Goal: Navigation & Orientation: Find specific page/section

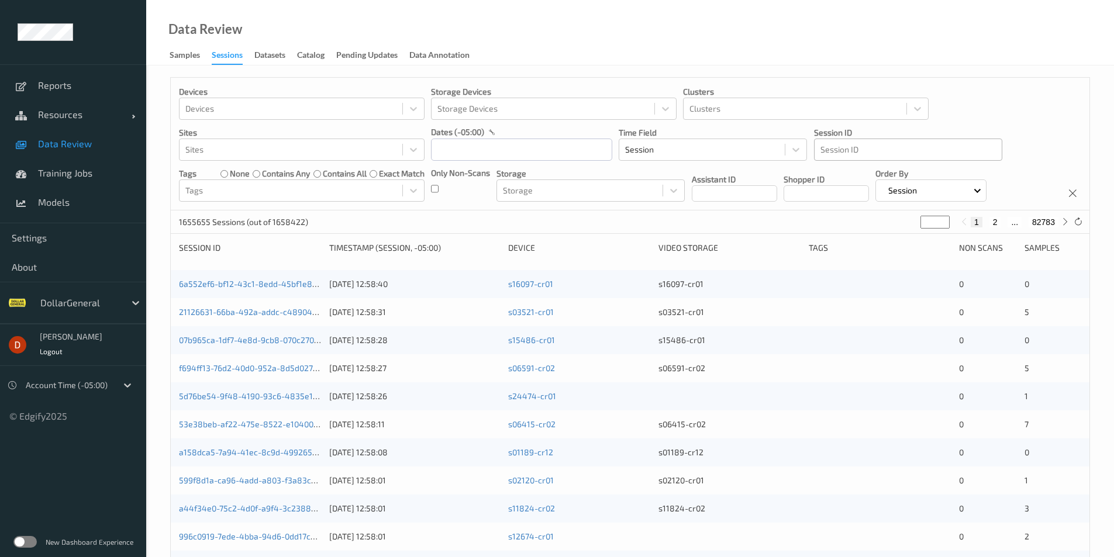
click at [848, 151] on div at bounding box center [908, 150] width 175 height 14
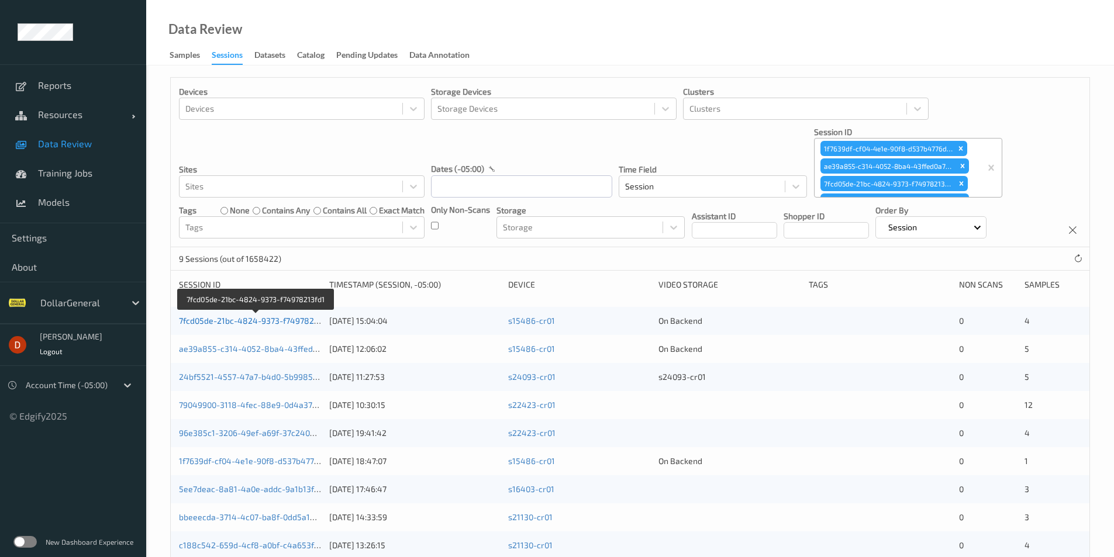
click at [228, 321] on link "7fcd05de-21bc-4824-9373-f74978213fd1" at bounding box center [256, 321] width 154 height 10
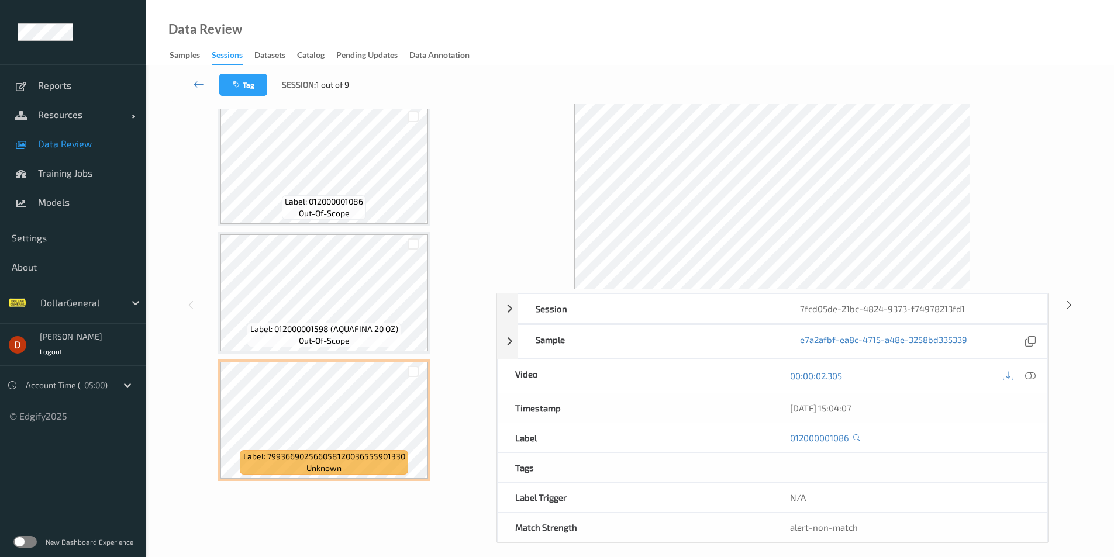
scroll to position [47, 0]
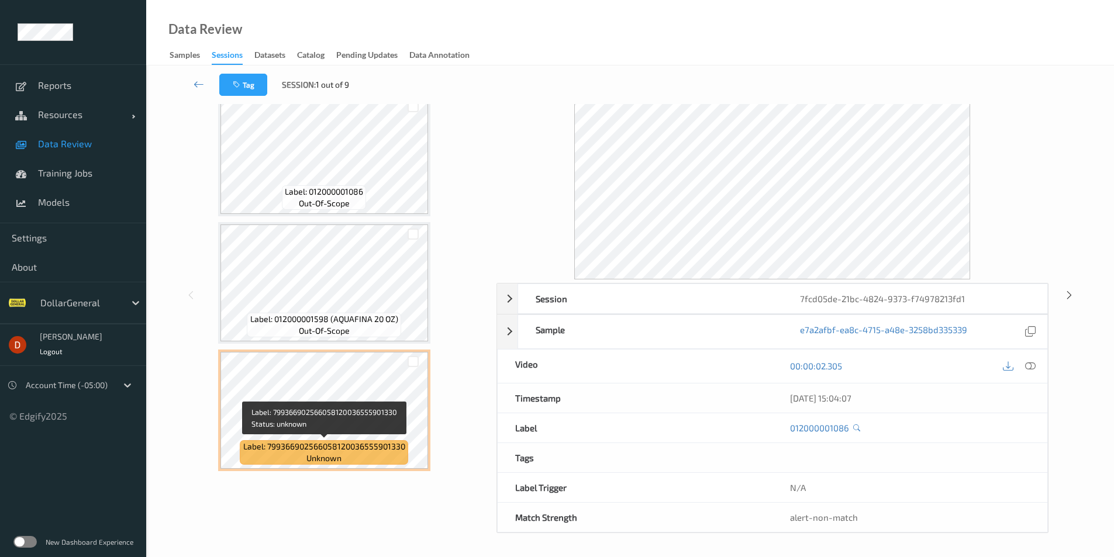
click at [323, 446] on span "Label: 799366902566058120036555901330" at bounding box center [324, 447] width 162 height 12
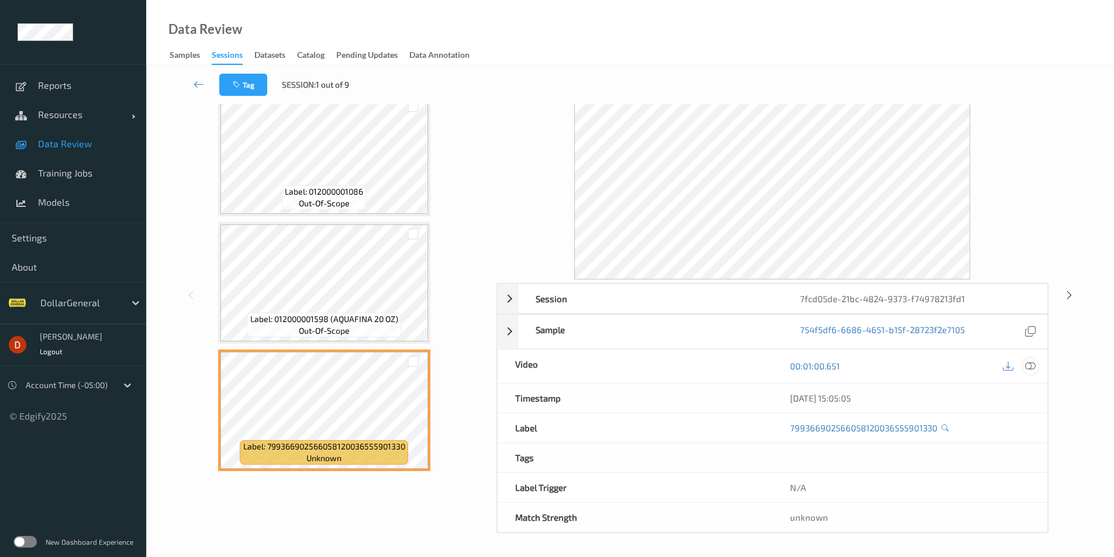
click at [1032, 363] on icon at bounding box center [1030, 366] width 11 height 11
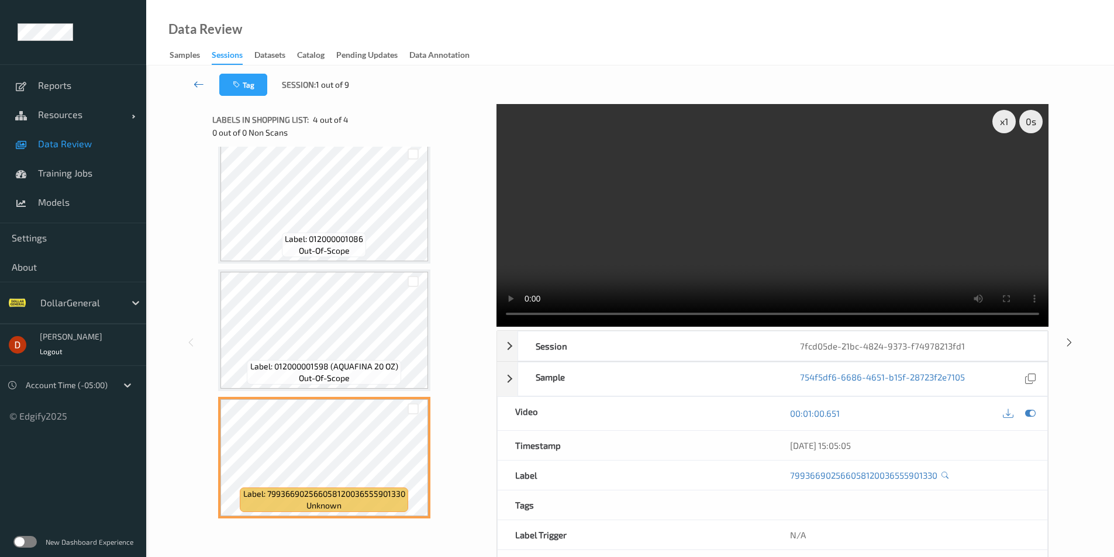
click at [194, 73] on div "Tag Session: 1 out of 9" at bounding box center [630, 85] width 920 height 39
click at [193, 79] on link at bounding box center [198, 85] width 41 height 22
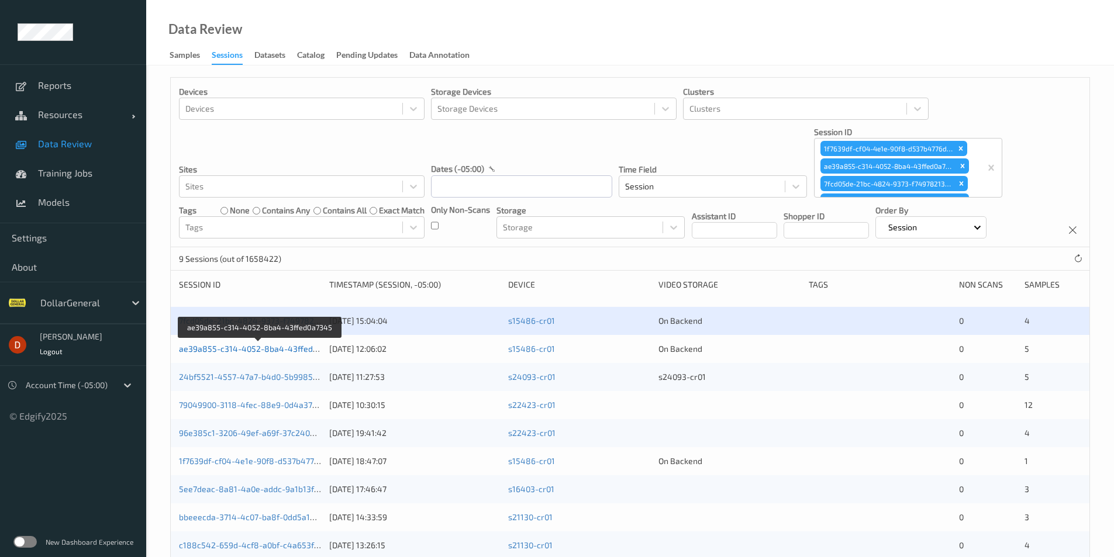
click at [277, 353] on link "ae39a855-c314-4052-8ba4-43ffed0a7345" at bounding box center [260, 349] width 162 height 10
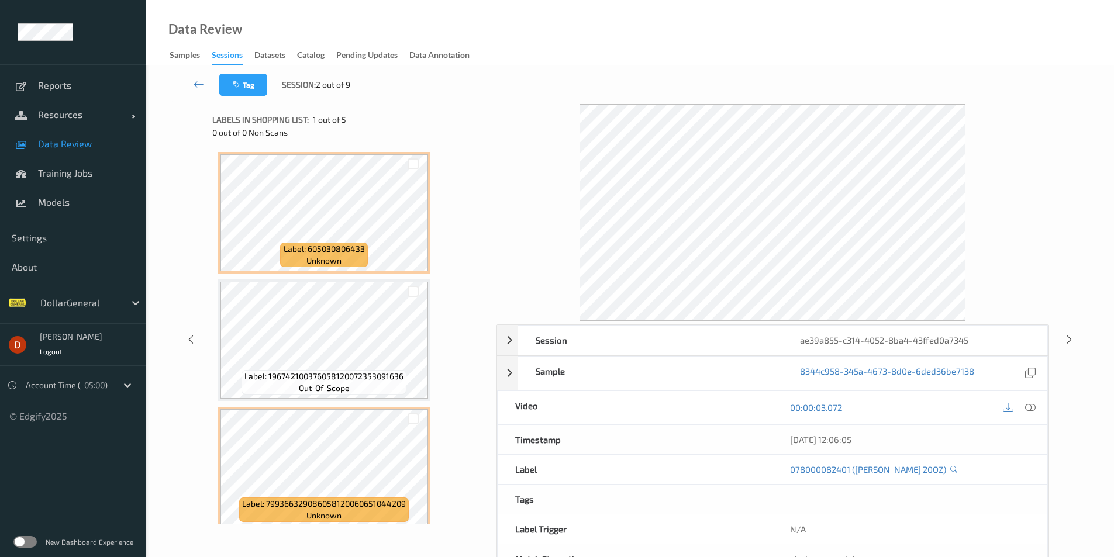
scroll to position [266, 0]
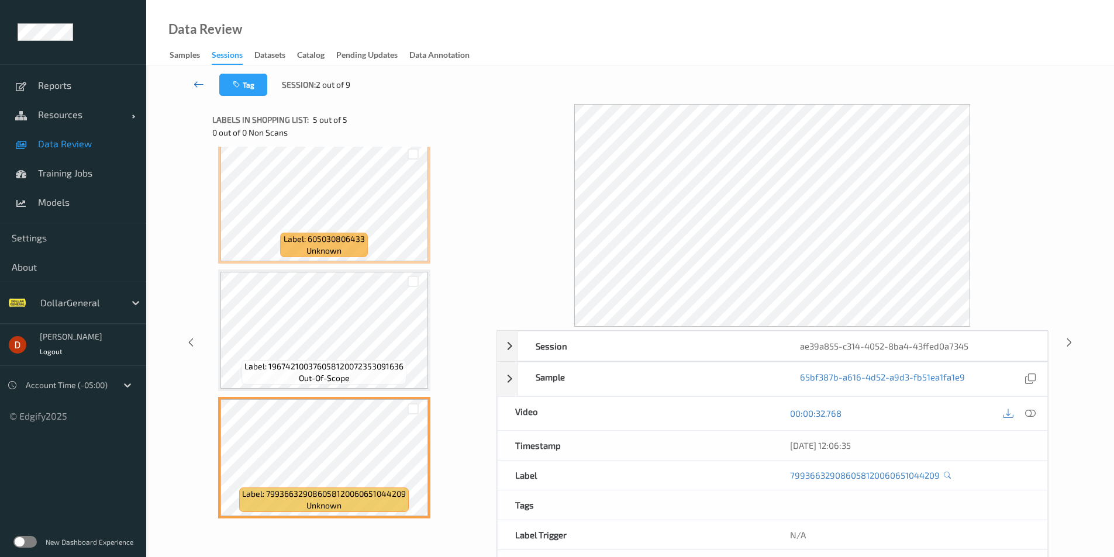
click at [199, 92] on link at bounding box center [198, 85] width 41 height 22
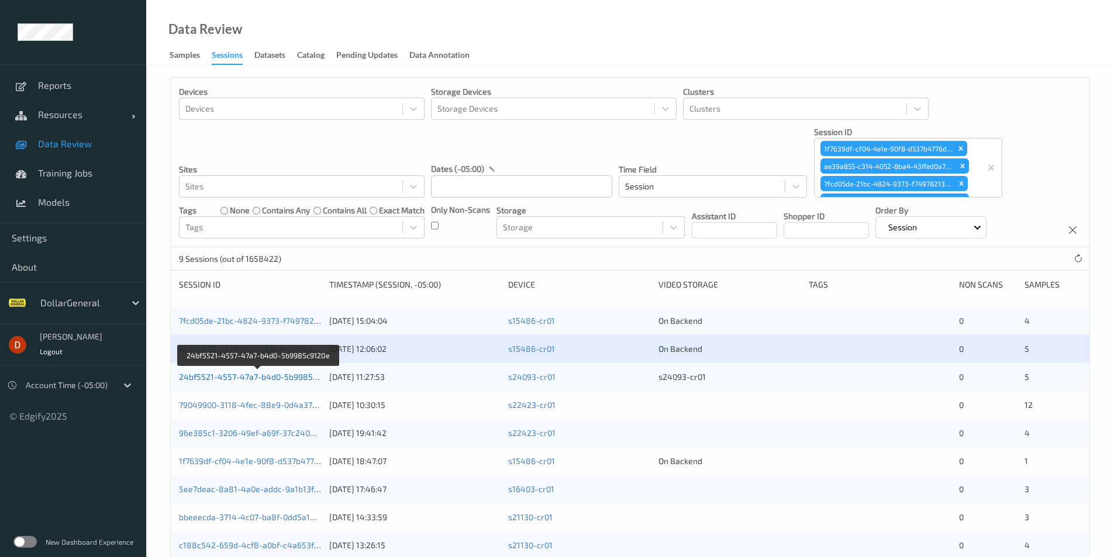
click at [234, 376] on link "24bf5521-4557-47a7-b4d0-5b9985c9120e" at bounding box center [259, 377] width 160 height 10
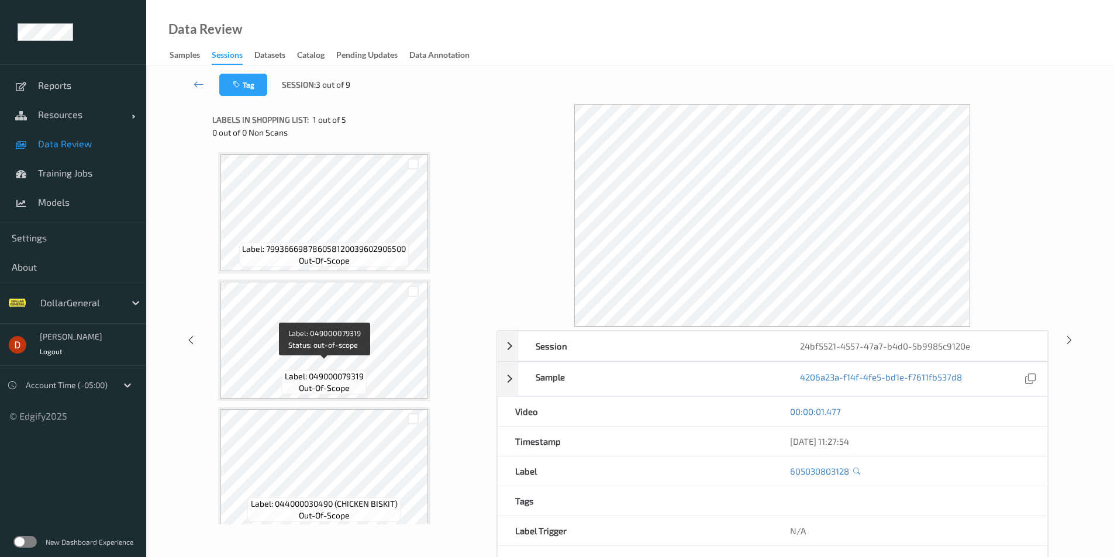
scroll to position [266, 0]
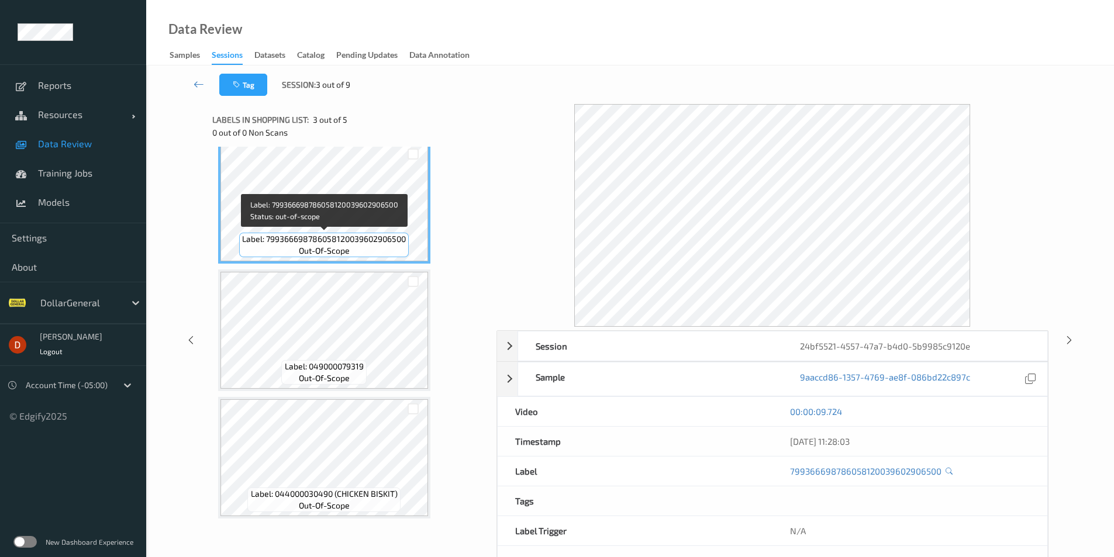
click at [368, 240] on span "Label: 799366698786058120039602906500" at bounding box center [324, 239] width 164 height 12
click at [192, 90] on link at bounding box center [198, 85] width 41 height 22
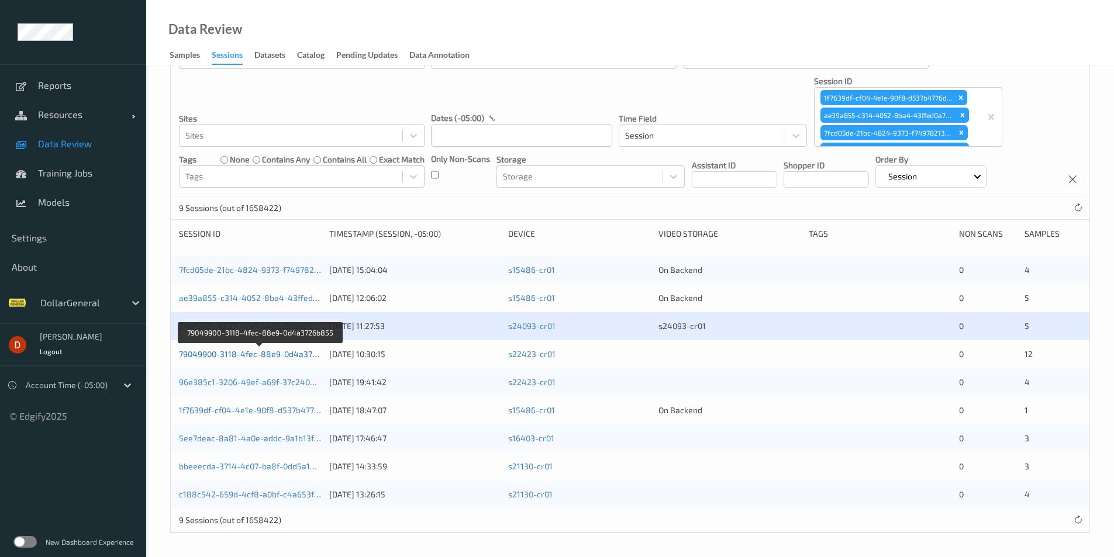
click at [291, 354] on link "79049900-3118-4fec-88e9-0d4a3726b855" at bounding box center [260, 354] width 162 height 10
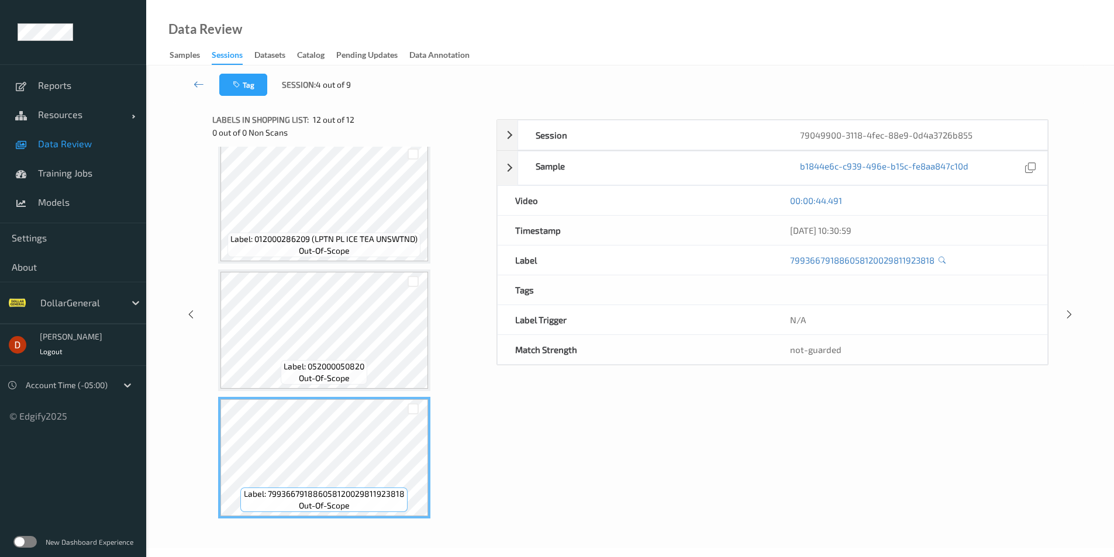
scroll to position [43, 0]
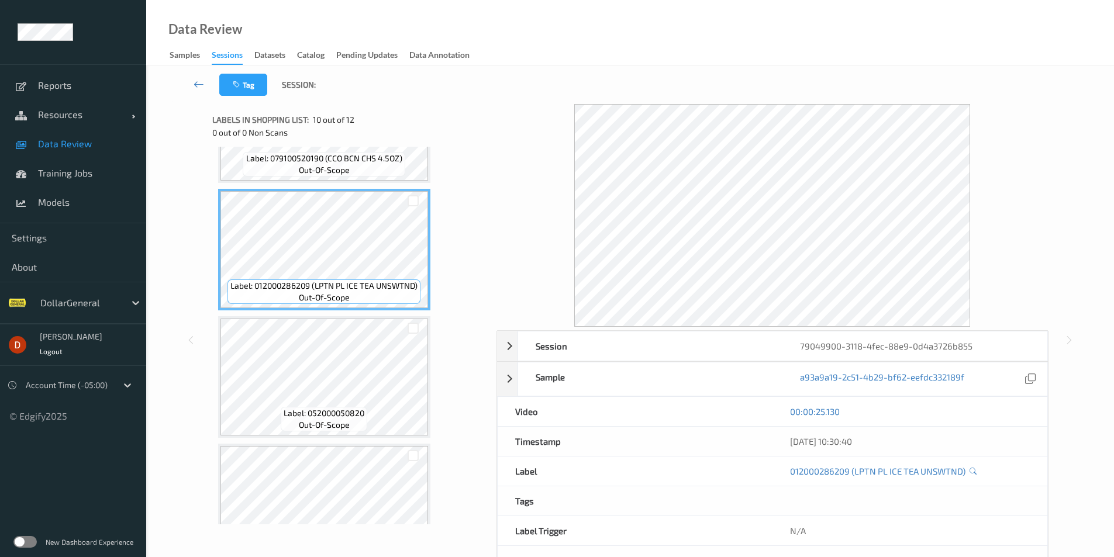
scroll to position [1158, 0]
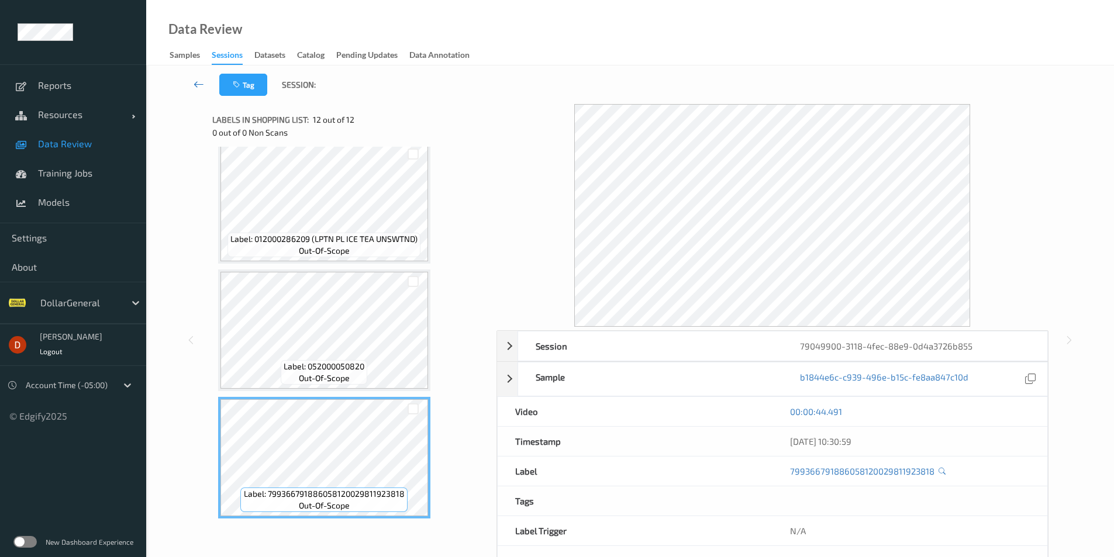
click at [188, 84] on link at bounding box center [198, 85] width 41 height 22
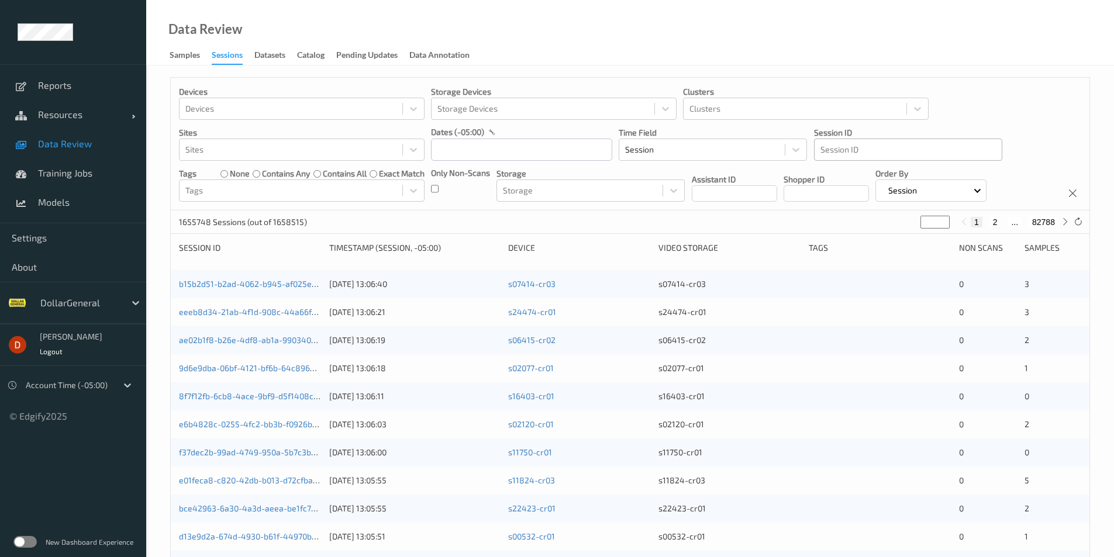
click at [937, 151] on div at bounding box center [908, 150] width 175 height 14
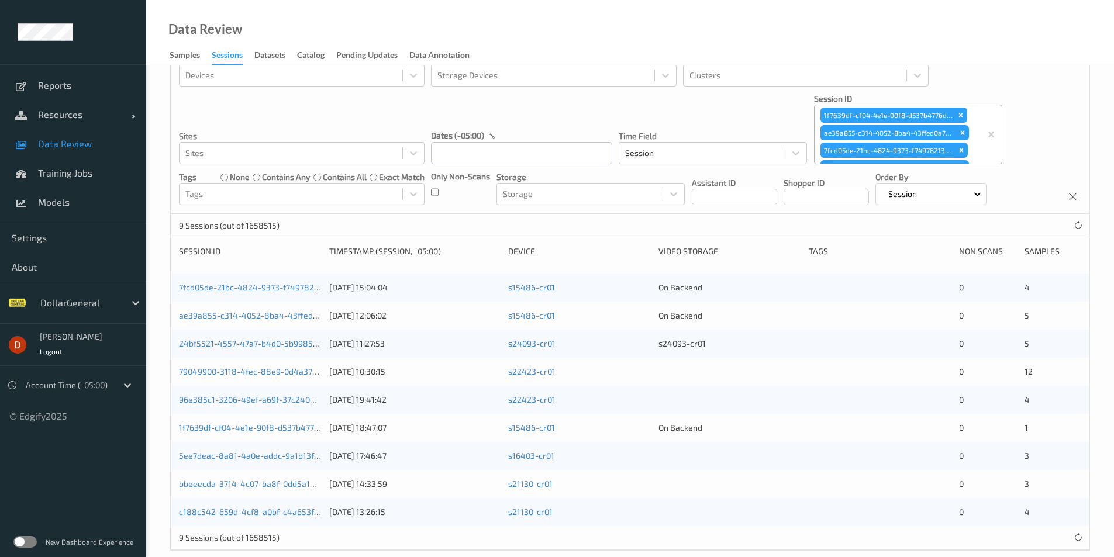
scroll to position [51, 0]
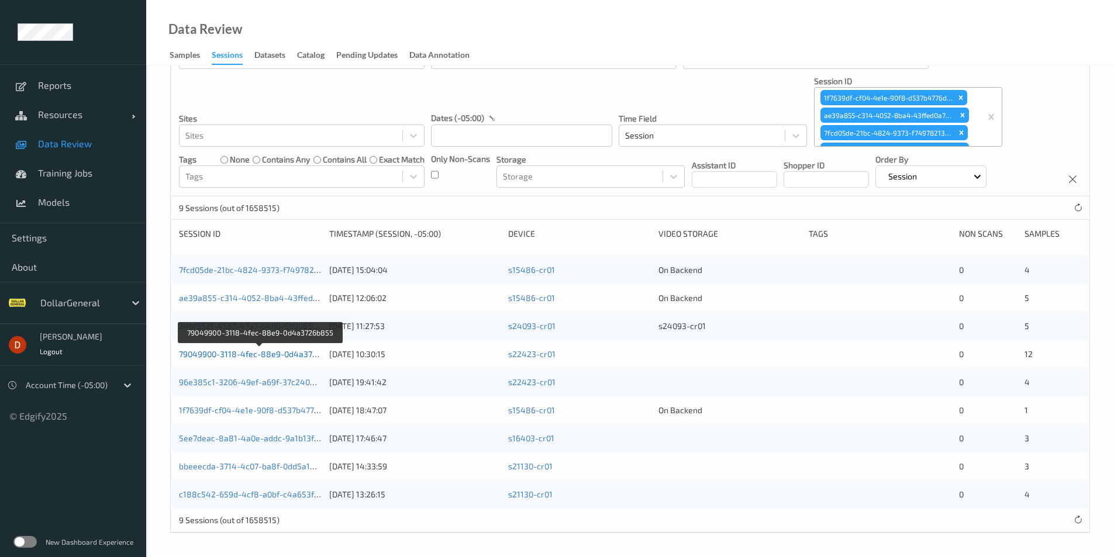
click at [303, 356] on link "79049900-3118-4fec-88e9-0d4a3726b855" at bounding box center [260, 354] width 162 height 10
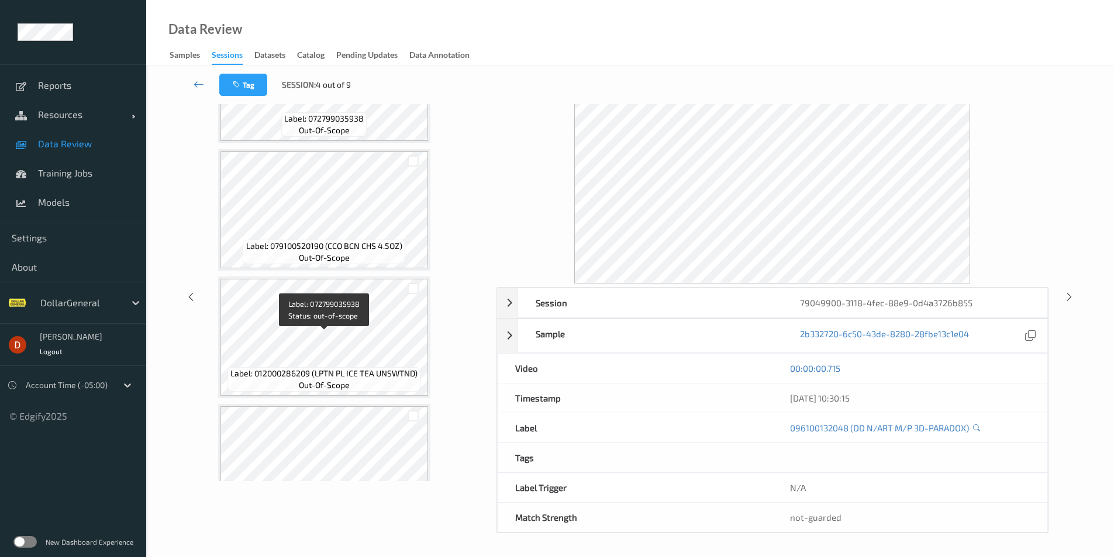
scroll to position [1158, 0]
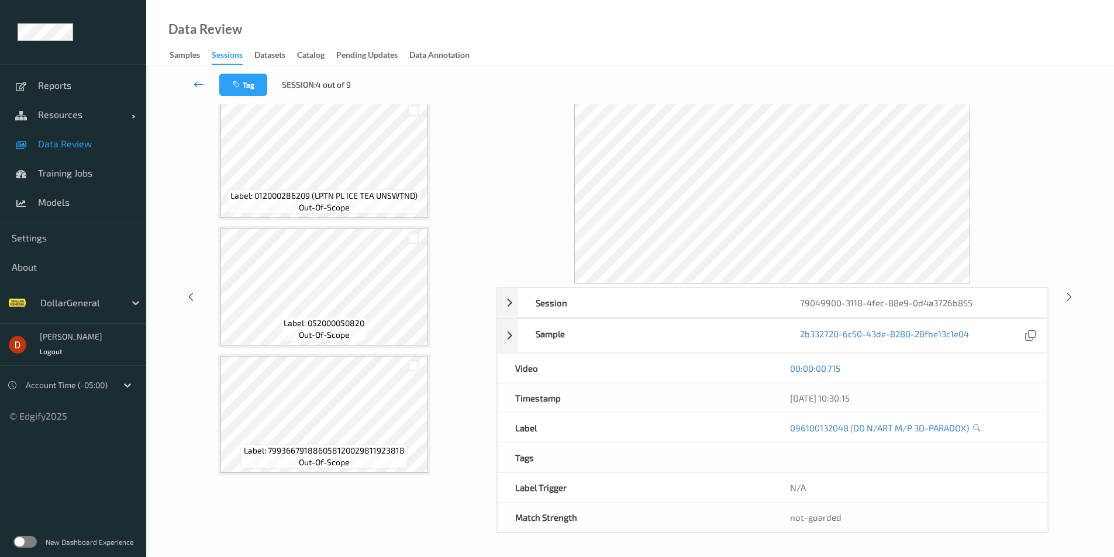
click at [190, 81] on link at bounding box center [198, 85] width 41 height 22
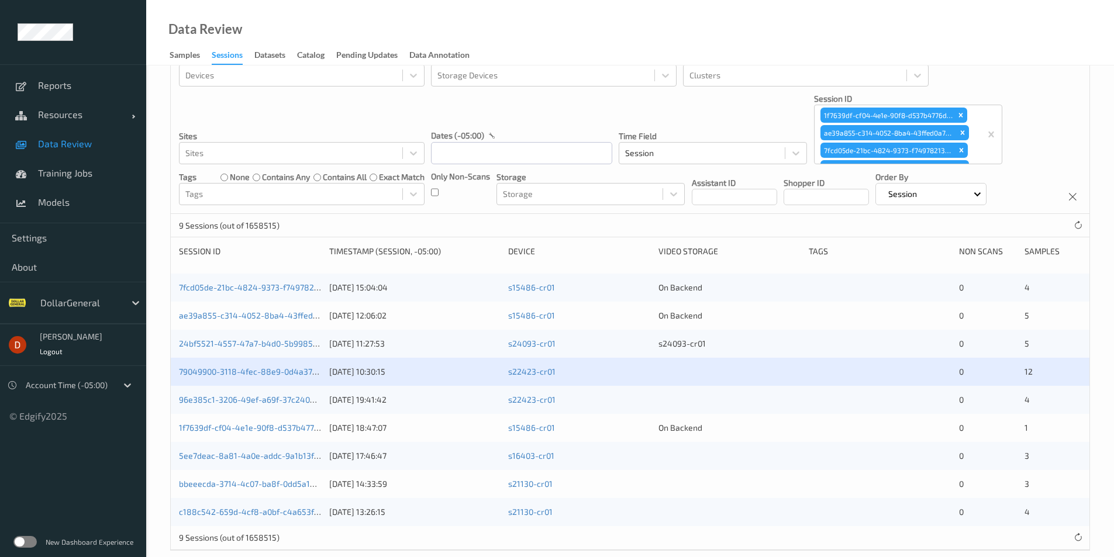
scroll to position [51, 0]
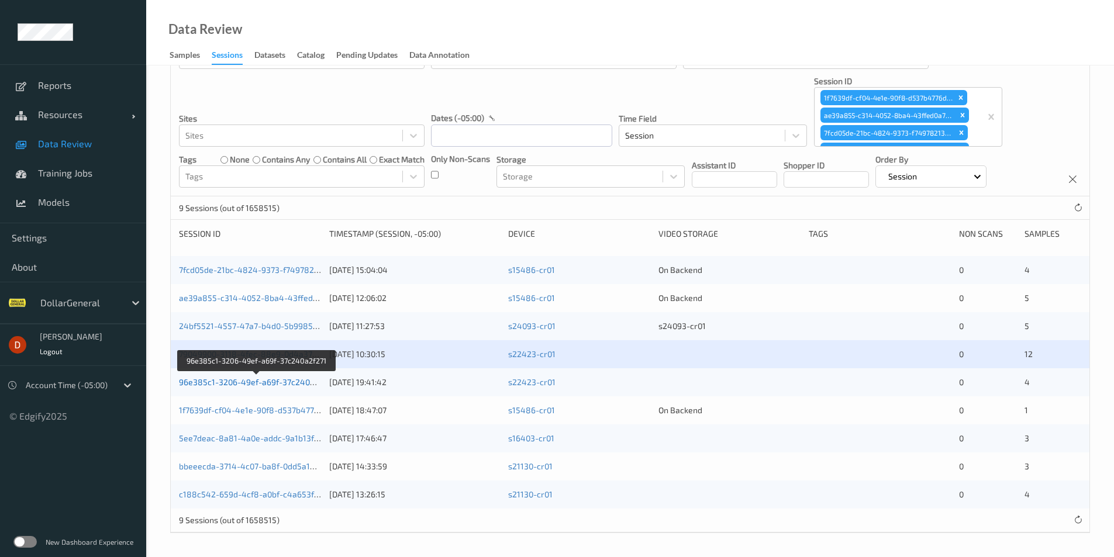
click at [259, 384] on link "96e385c1-3206-49ef-a69f-37c240a2f271" at bounding box center [257, 382] width 156 height 10
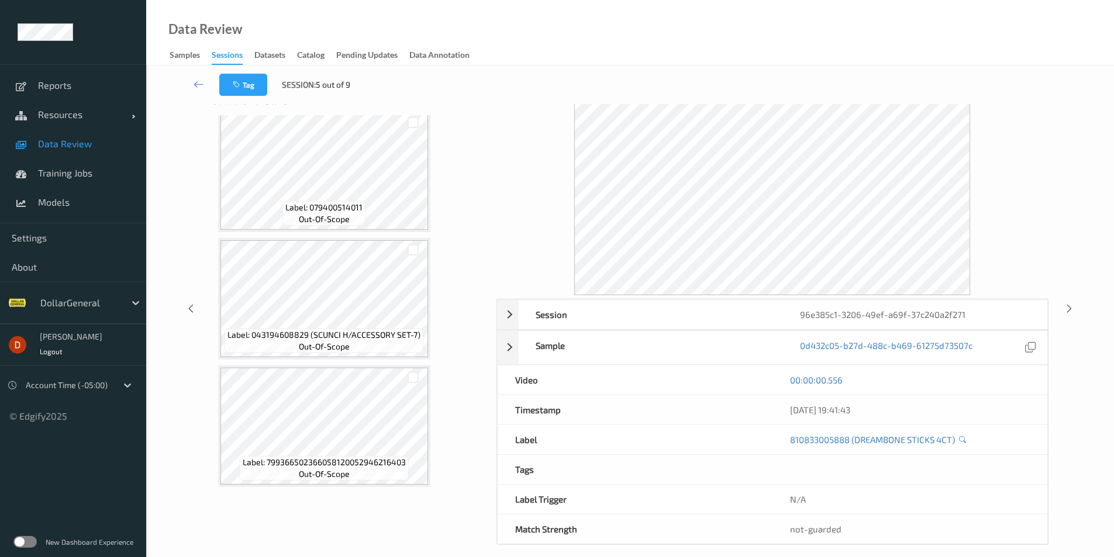
scroll to position [43, 0]
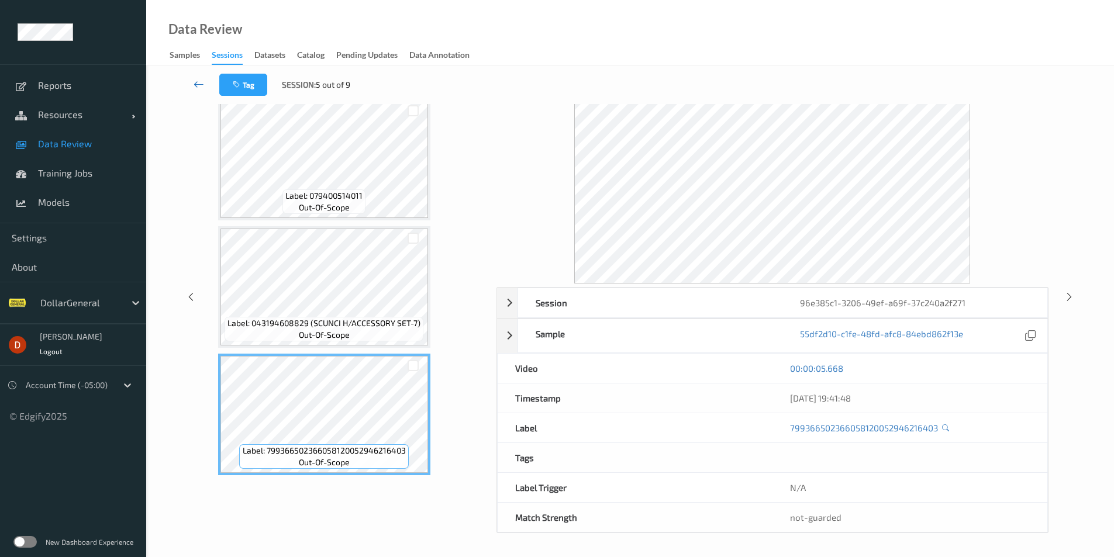
click at [196, 87] on icon at bounding box center [199, 84] width 11 height 12
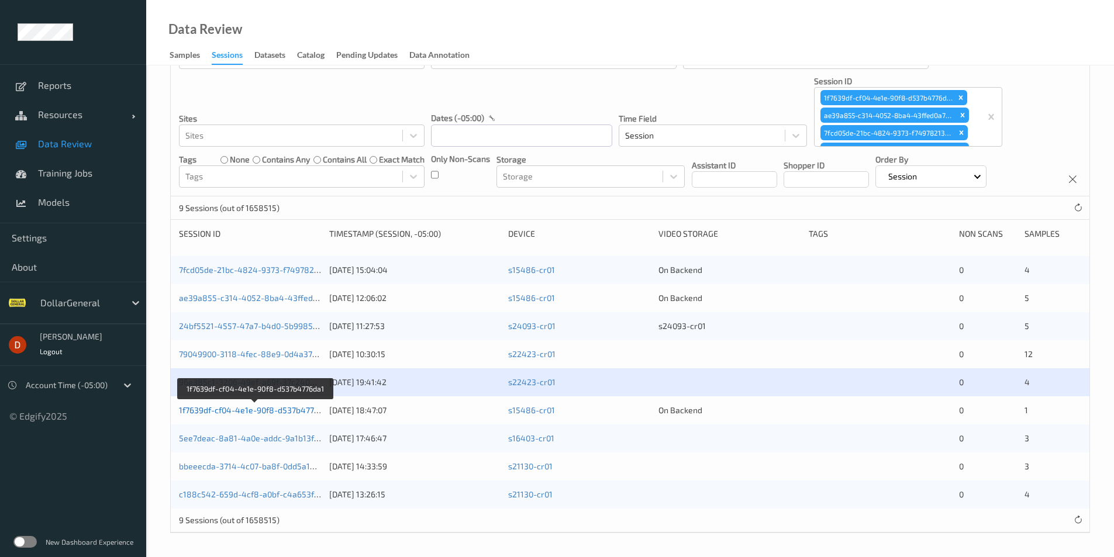
click at [252, 408] on link "1f7639df-cf04-4e1e-90f8-d537b4776da1" at bounding box center [255, 410] width 153 height 10
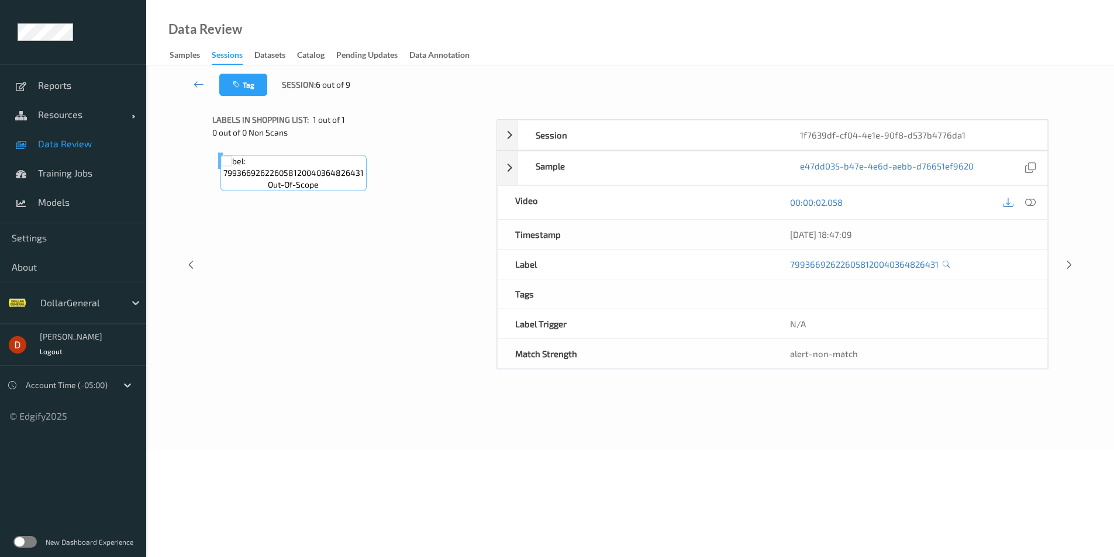
scroll to position [47, 0]
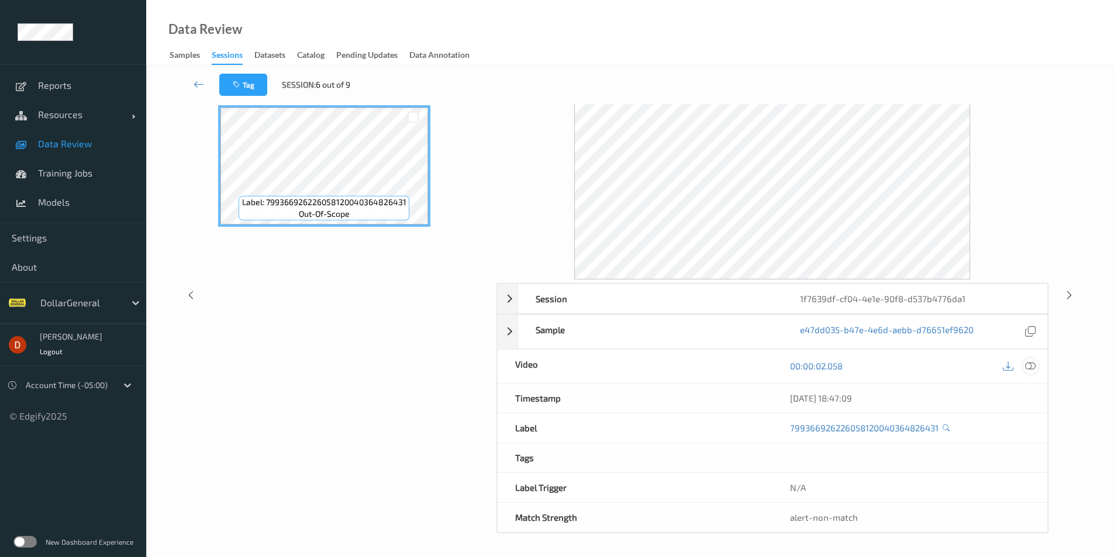
click at [1034, 365] on icon at bounding box center [1030, 366] width 11 height 11
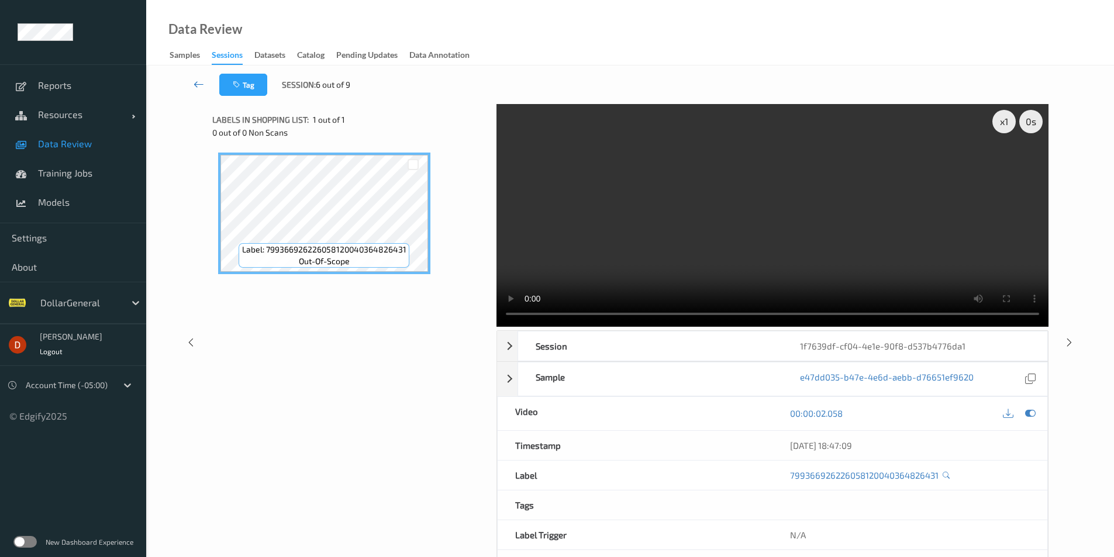
click at [195, 87] on icon at bounding box center [199, 84] width 11 height 12
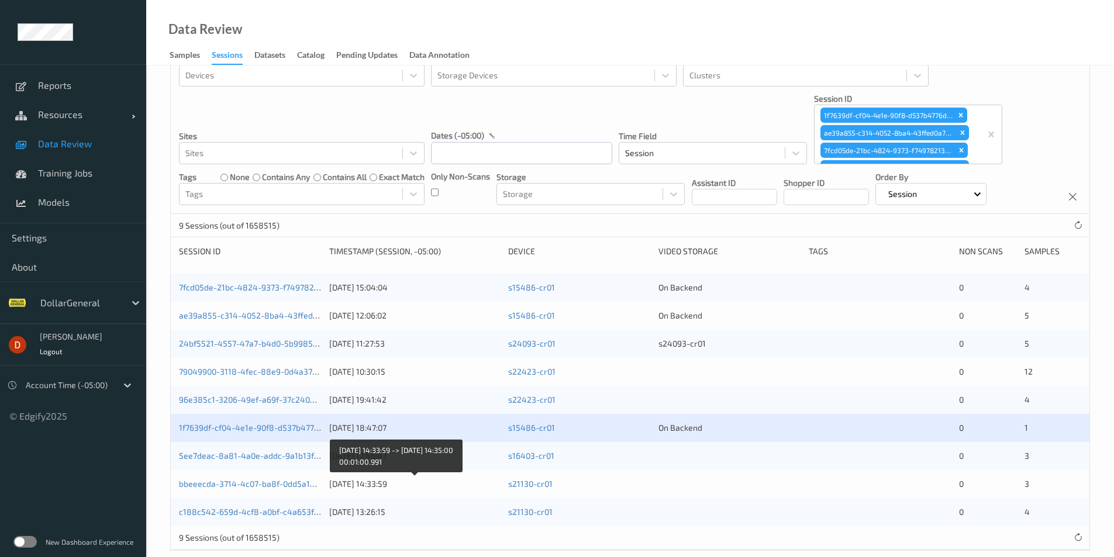
scroll to position [51, 0]
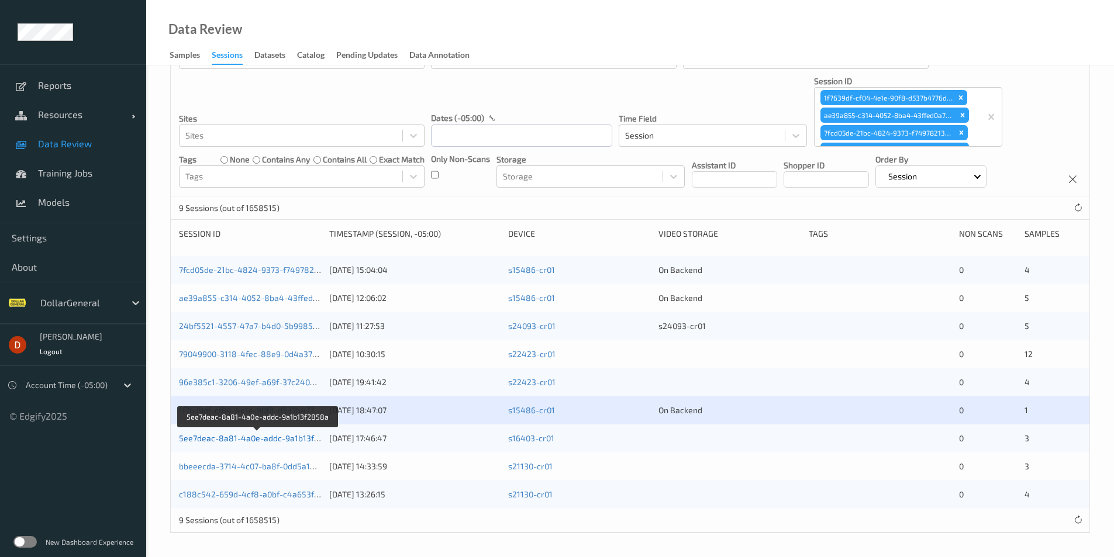
click at [266, 437] on link "5ee7deac-8a81-4a0e-addc-9a1b13f2858a" at bounding box center [259, 438] width 160 height 10
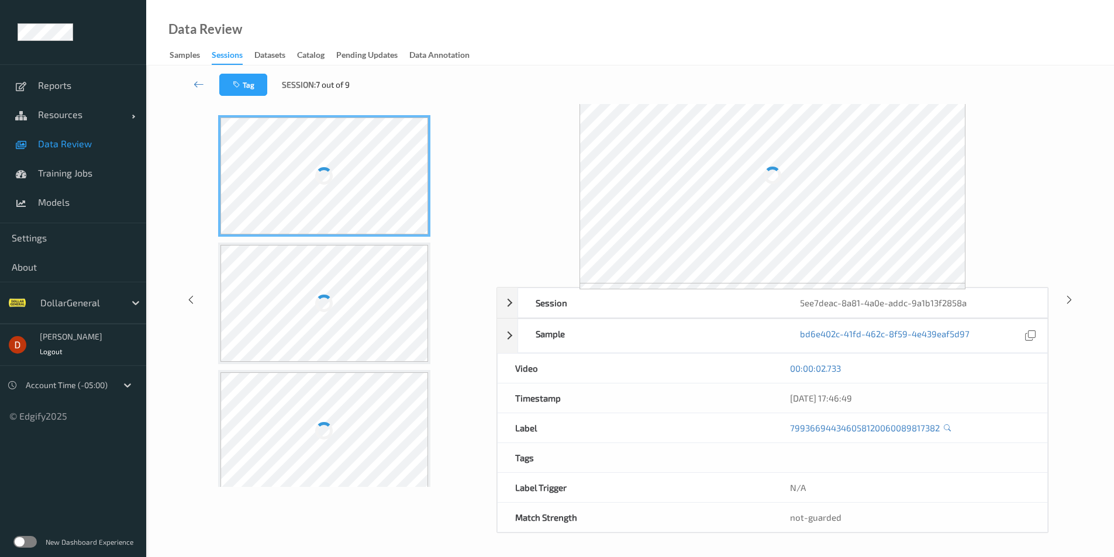
scroll to position [43, 0]
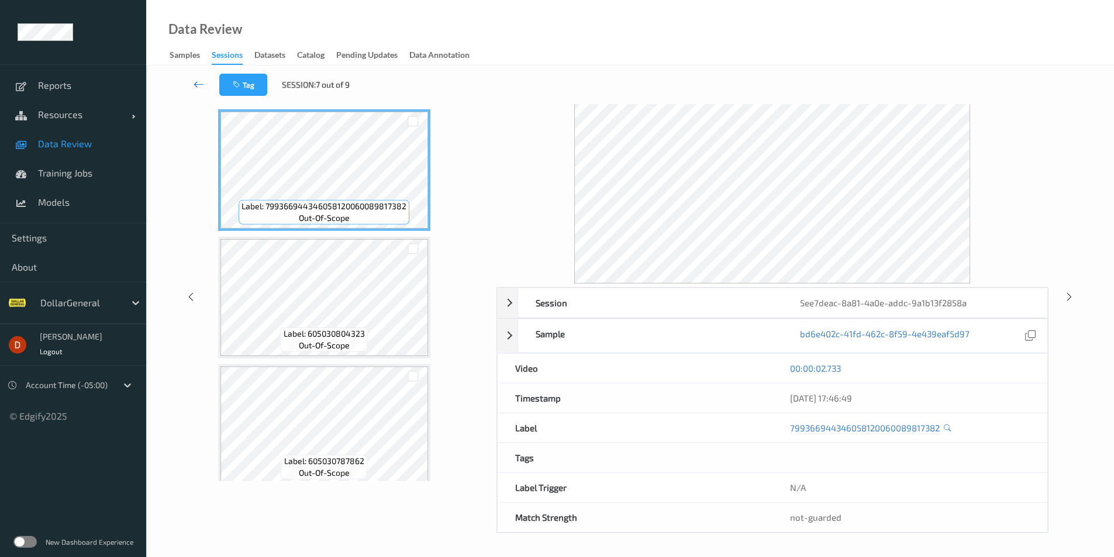
click at [195, 91] on link at bounding box center [198, 85] width 41 height 22
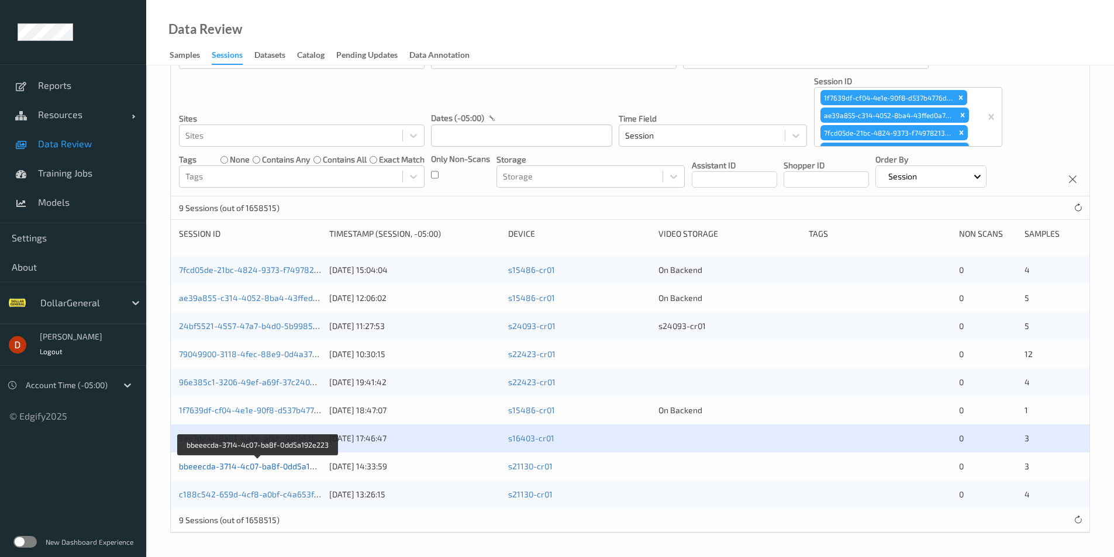
click at [286, 470] on link "bbeeecda-3714-4c07-ba8f-0dd5a192e223" at bounding box center [258, 467] width 159 height 10
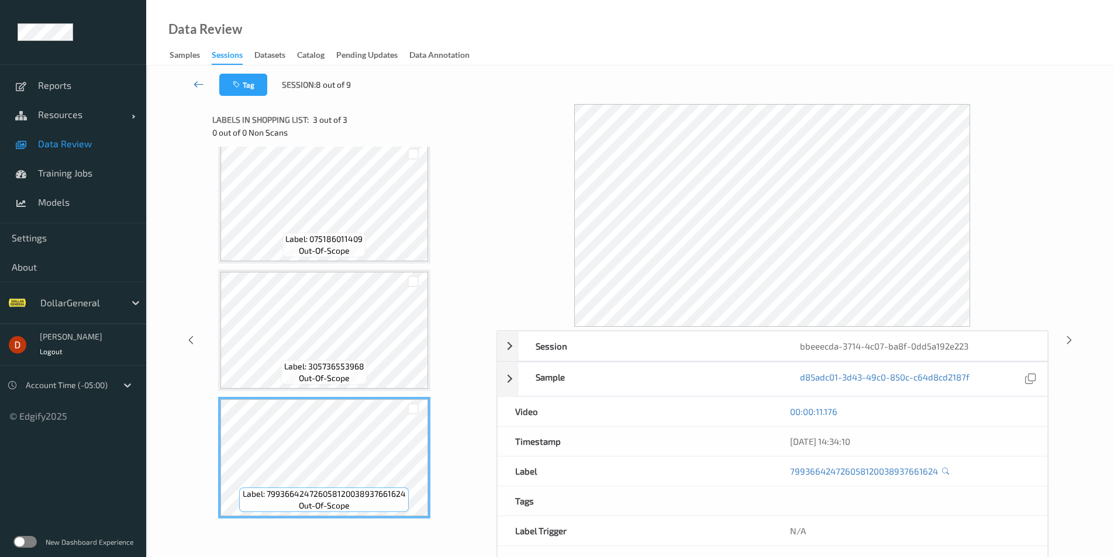
click at [204, 91] on link at bounding box center [198, 85] width 41 height 22
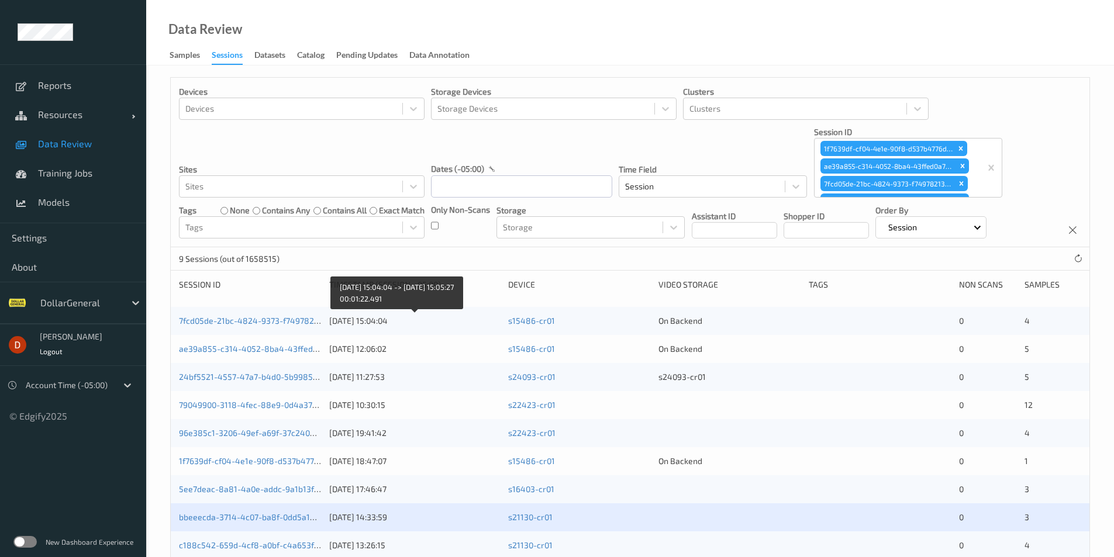
scroll to position [51, 0]
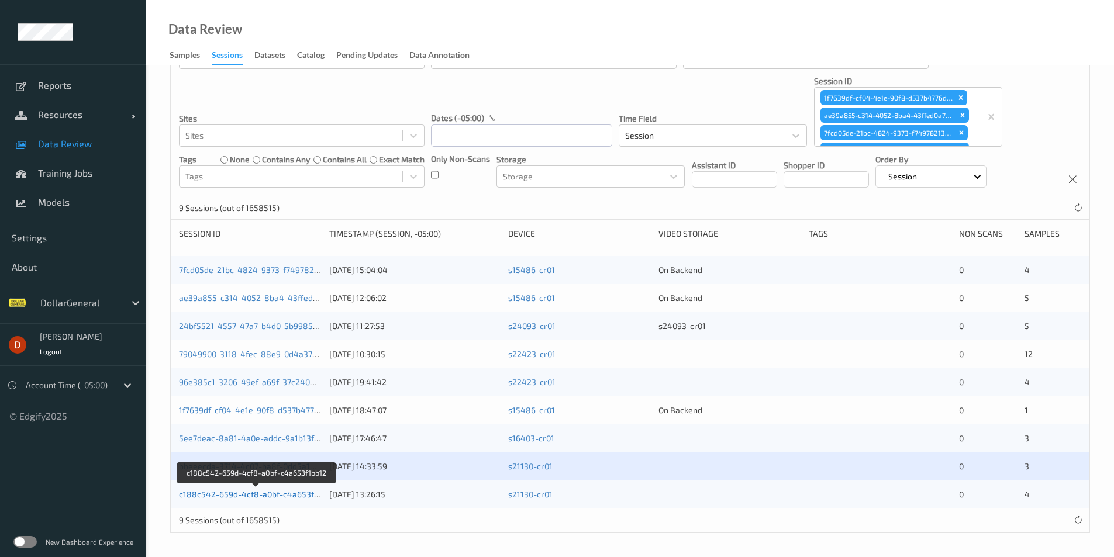
click at [224, 497] on link "c188c542-659d-4cf8-a0bf-c4a653f1bb12" at bounding box center [257, 495] width 156 height 10
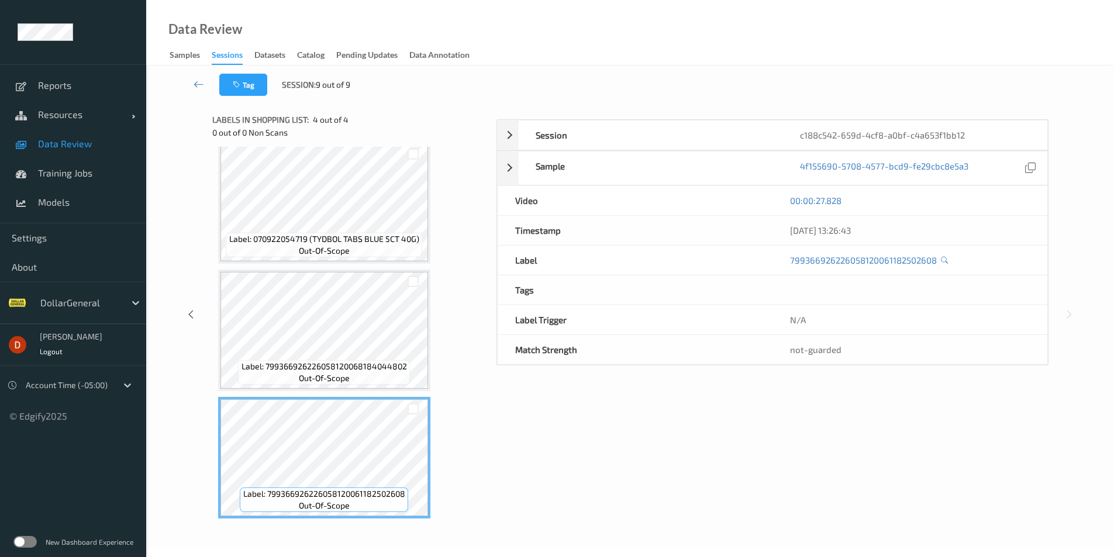
scroll to position [43, 0]
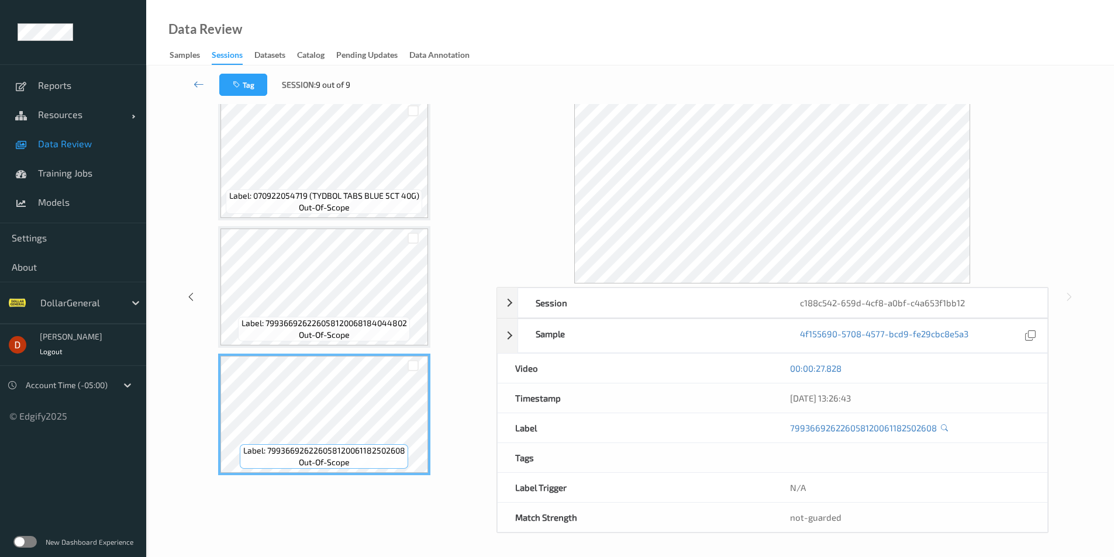
click at [192, 73] on div "Tag Session: 9 out of 9" at bounding box center [630, 85] width 920 height 39
click at [192, 77] on link at bounding box center [198, 85] width 41 height 22
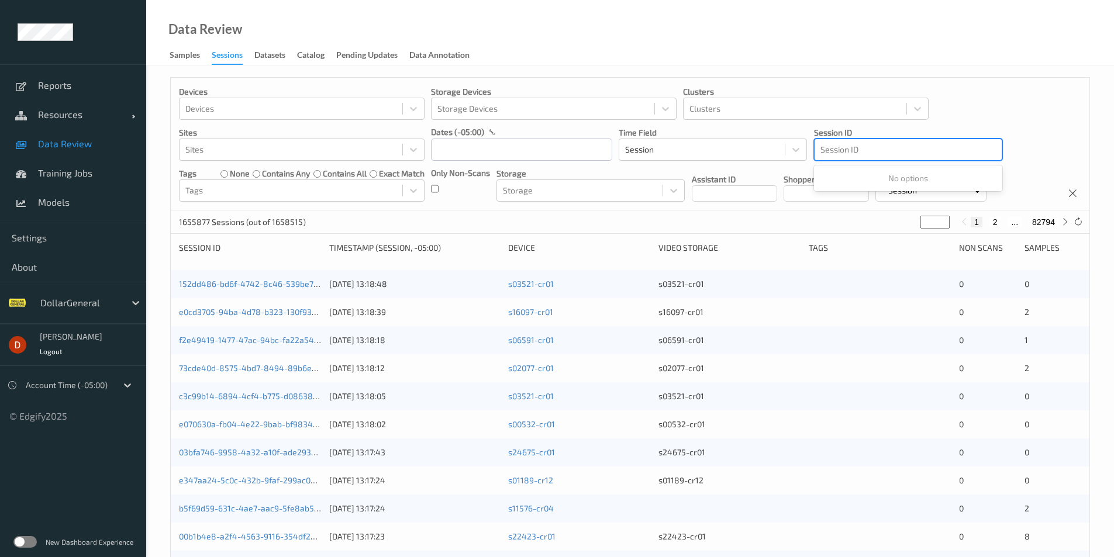
click at [920, 147] on div at bounding box center [908, 150] width 175 height 14
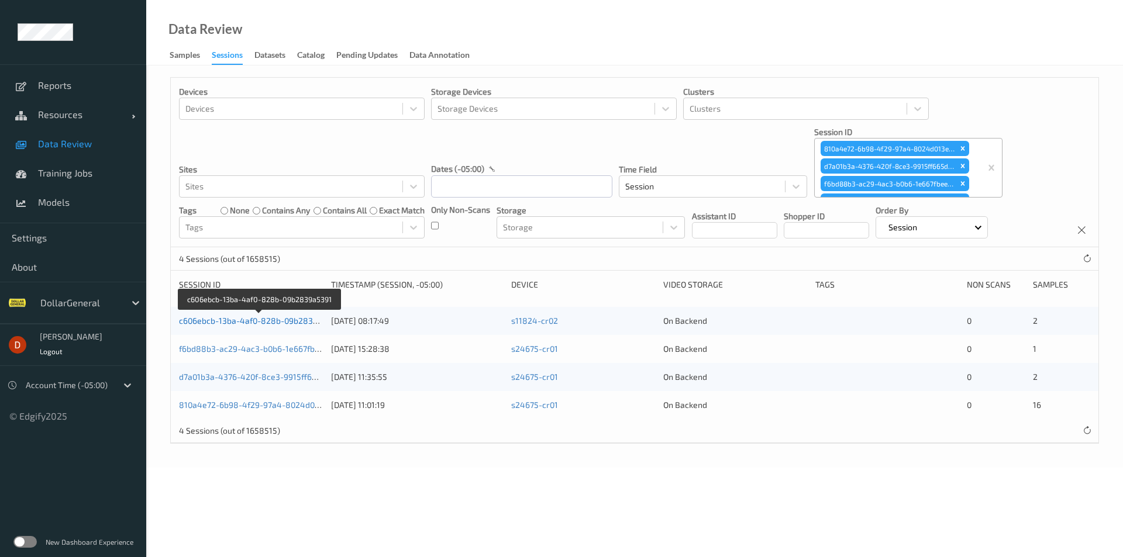
click at [292, 318] on link "c606ebcb-13ba-4af0-828b-09b2839a5391" at bounding box center [259, 321] width 161 height 10
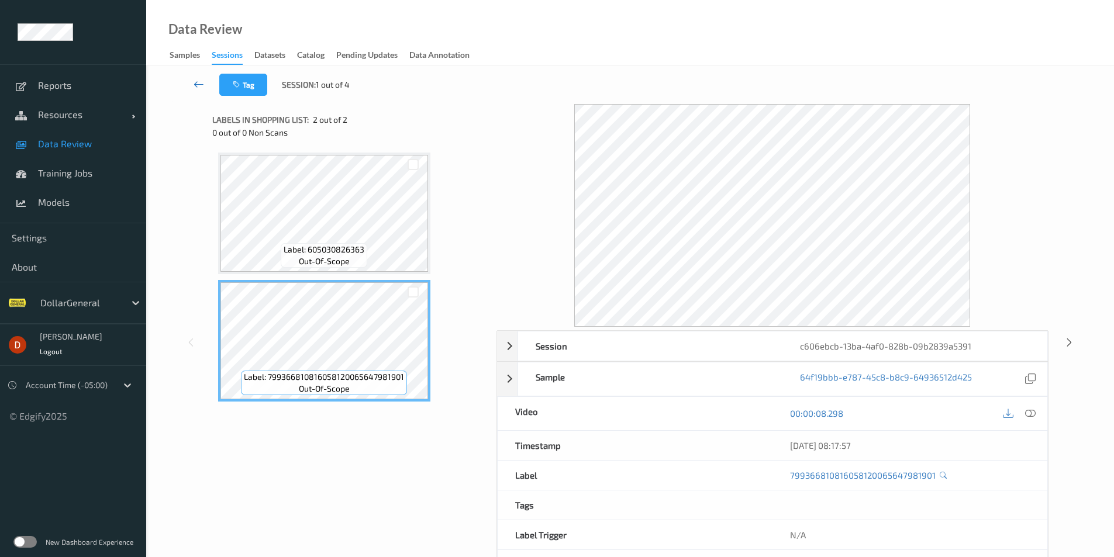
click at [194, 80] on icon at bounding box center [199, 84] width 11 height 12
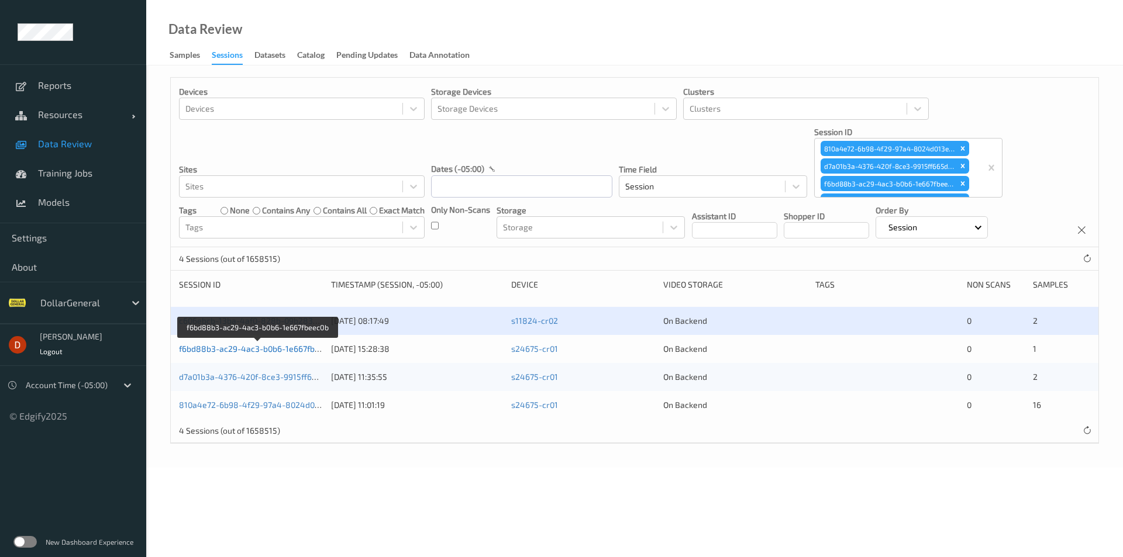
click at [254, 346] on link "f6bd88b3-ac29-4ac3-b0b6-1e667fbeec0b" at bounding box center [258, 349] width 159 height 10
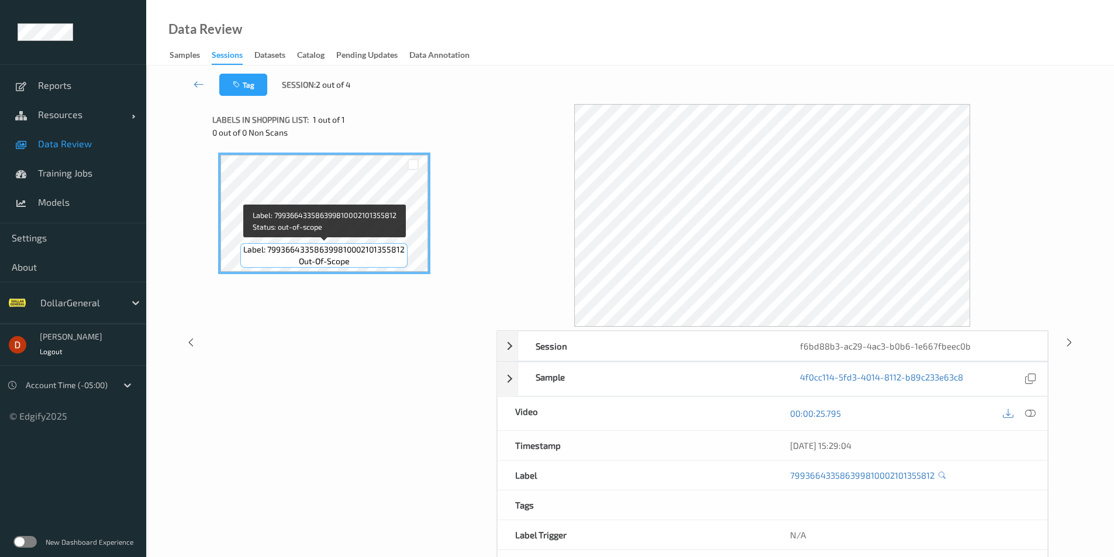
click at [347, 251] on span "Label: 799366433586399810002101355812" at bounding box center [323, 250] width 161 height 12
click at [206, 84] on link at bounding box center [198, 85] width 41 height 22
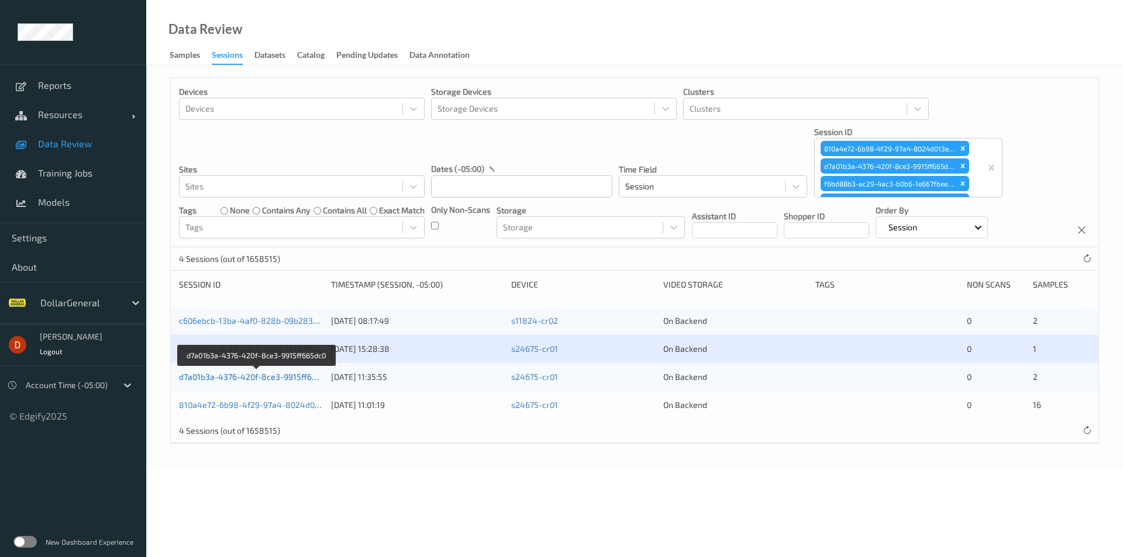
click at [269, 377] on link "d7a01b3a-4376-420f-8ce3-9915ff665dc0" at bounding box center [257, 377] width 156 height 10
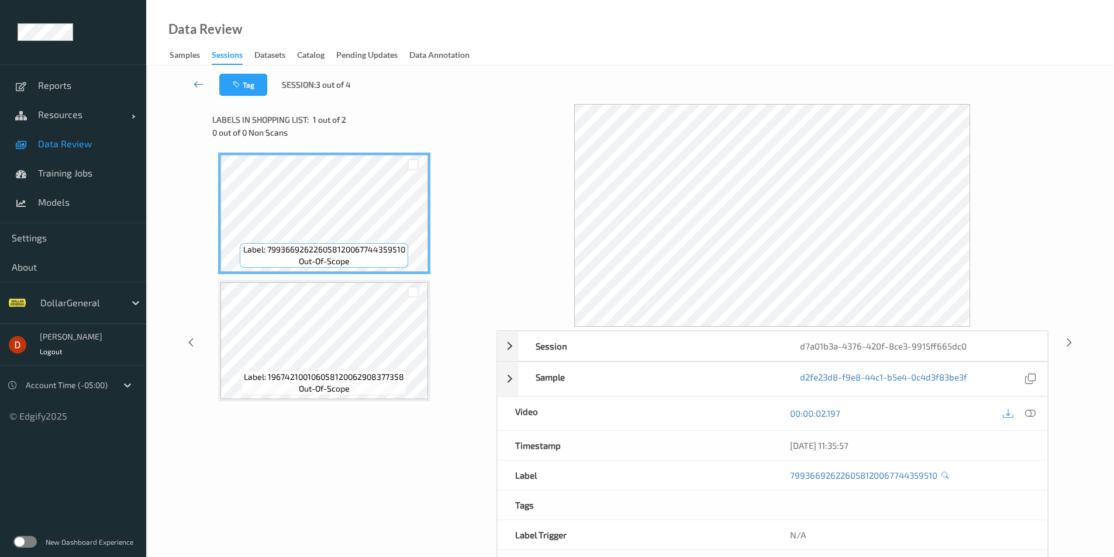
click at [206, 91] on link at bounding box center [198, 85] width 41 height 22
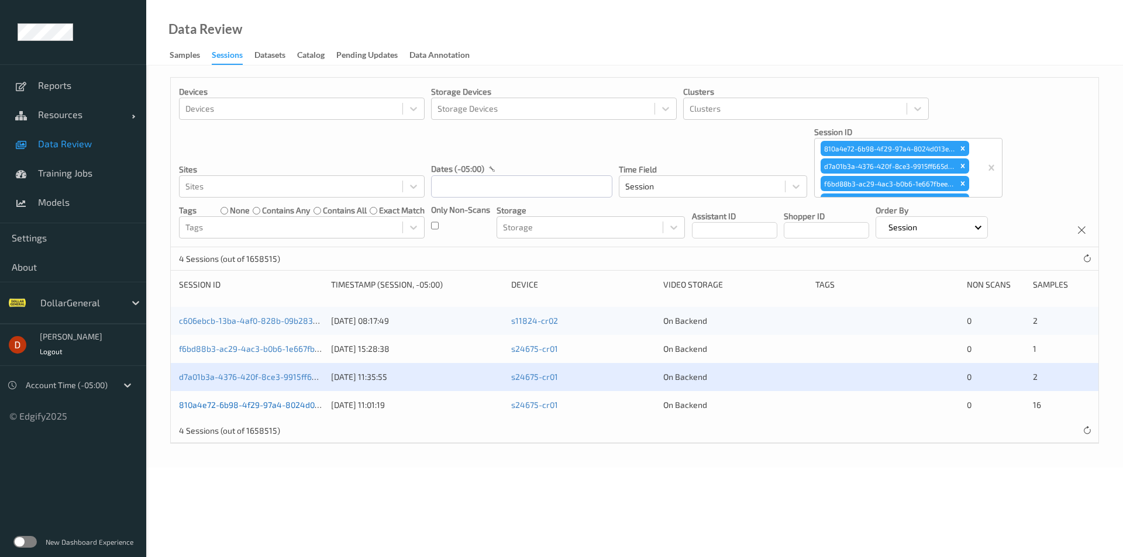
click at [285, 405] on link "810a4e72-6b98-4f29-97a4-8024d013e083" at bounding box center [260, 405] width 163 height 10
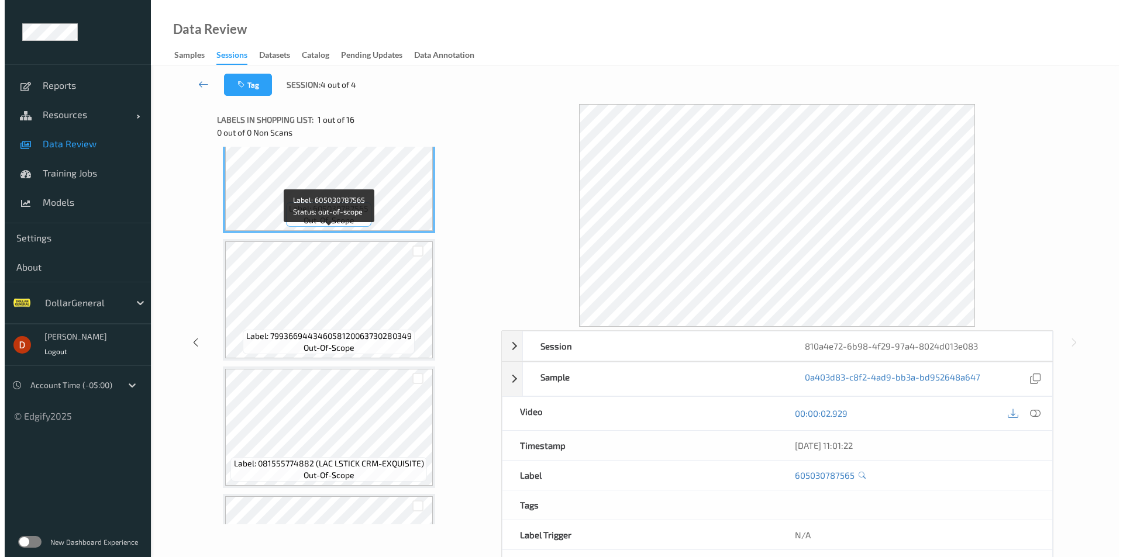
scroll to position [58, 0]
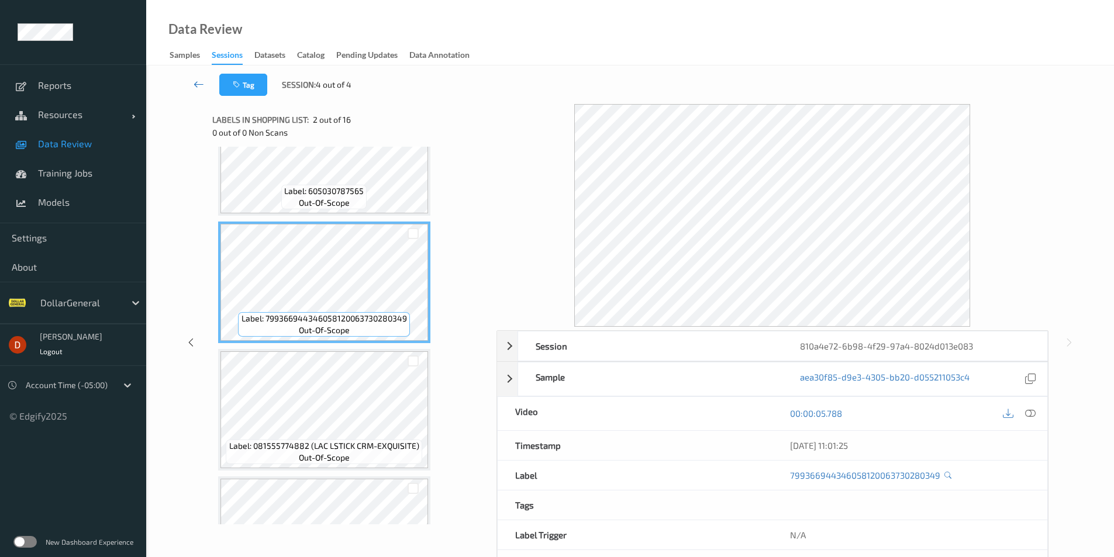
click at [203, 85] on icon at bounding box center [199, 84] width 11 height 12
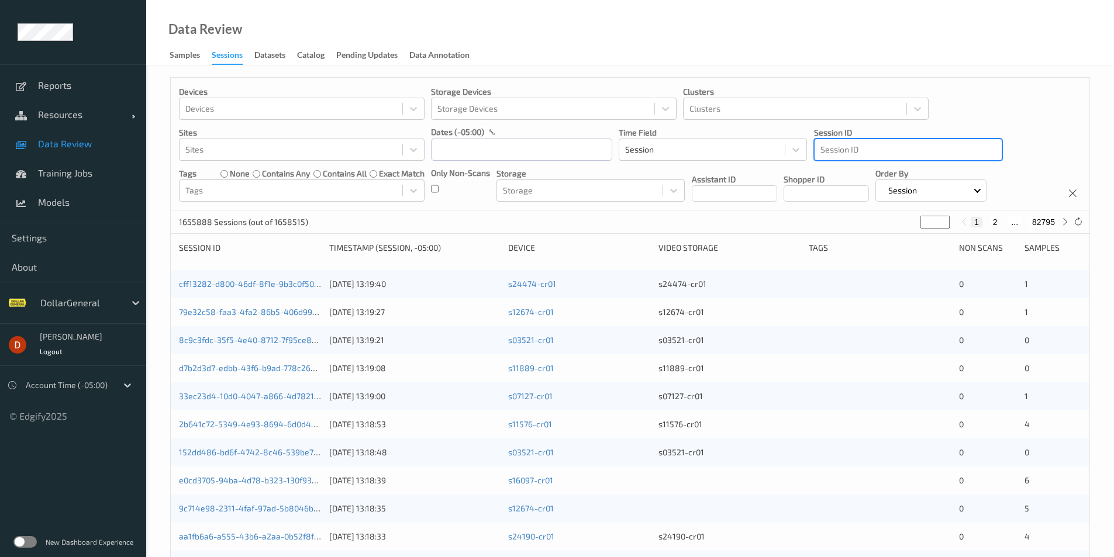
click at [931, 150] on div at bounding box center [908, 150] width 175 height 14
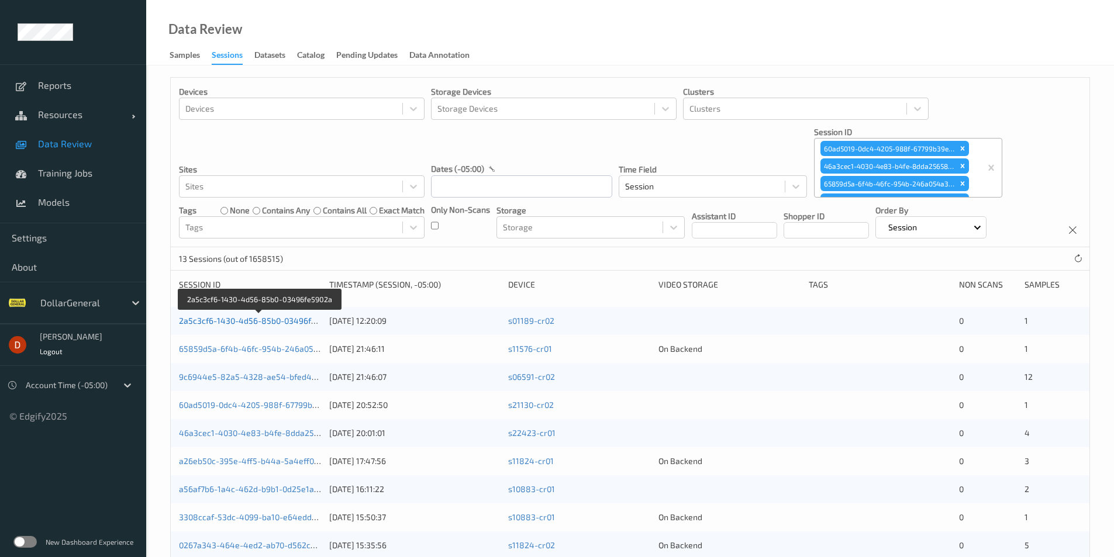
click at [296, 317] on link "2a5c3cf6-1430-4d56-85b0-03496fe5902a" at bounding box center [259, 321] width 160 height 10
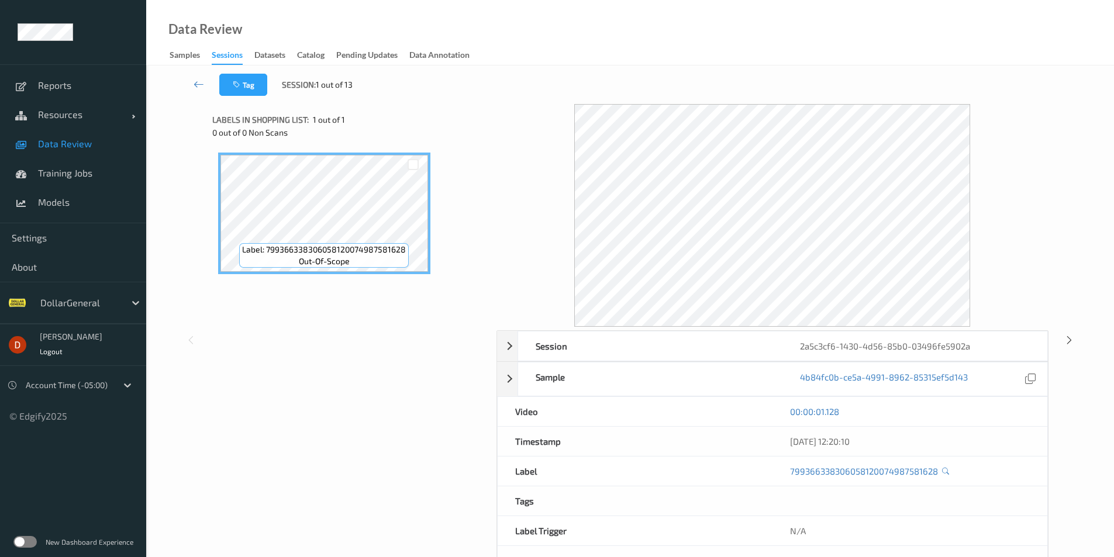
click at [453, 27] on div "Data Review Samples Sessions Datasets Catalog Pending Updates Data Annotation" at bounding box center [630, 33] width 968 height 66
click at [200, 84] on icon at bounding box center [199, 84] width 11 height 12
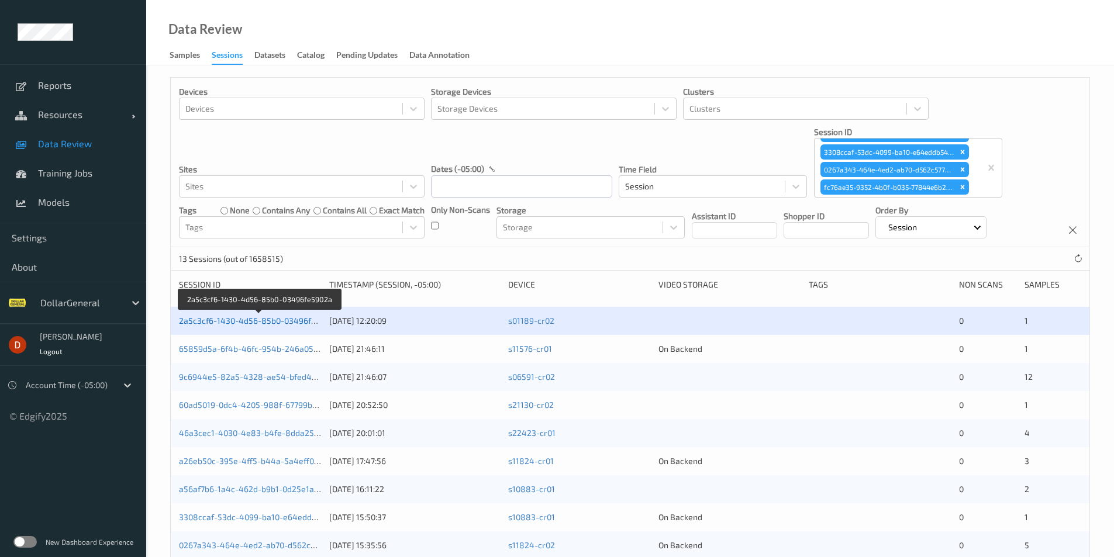
click at [294, 326] on link "2a5c3cf6-1430-4d56-85b0-03496fe5902a" at bounding box center [259, 321] width 160 height 10
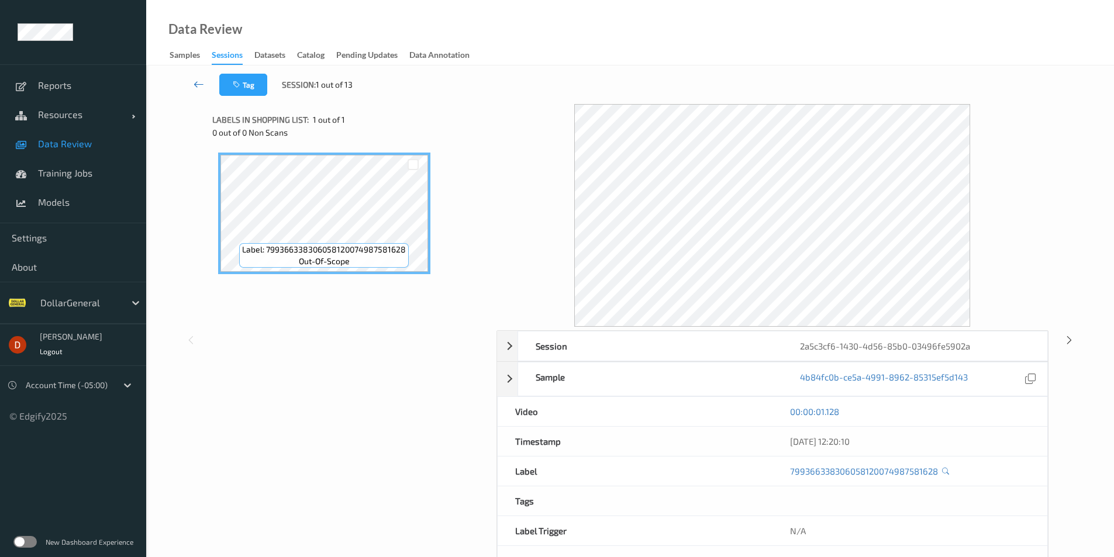
click at [193, 87] on link at bounding box center [198, 85] width 41 height 22
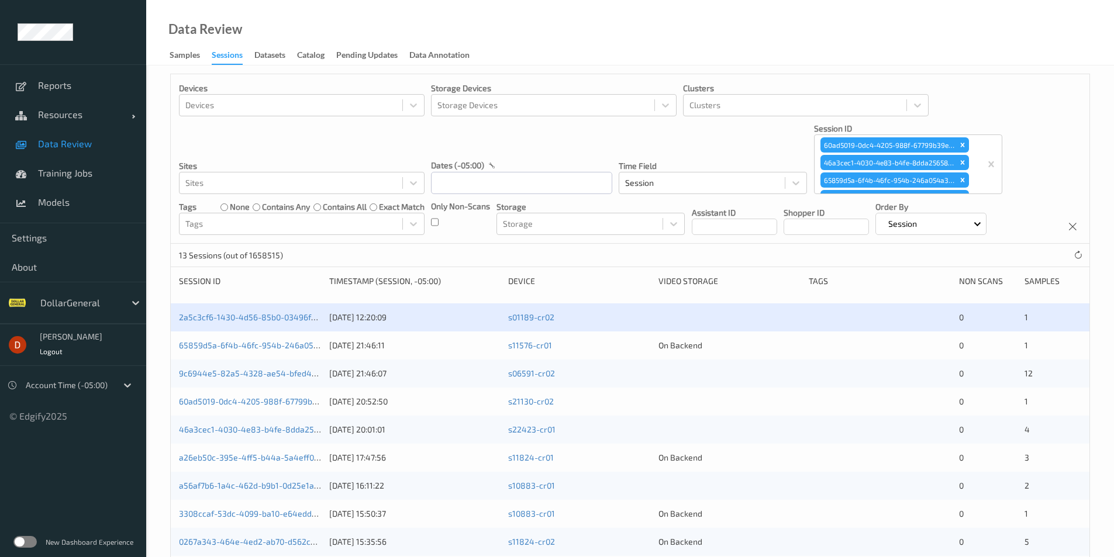
scroll to position [117, 0]
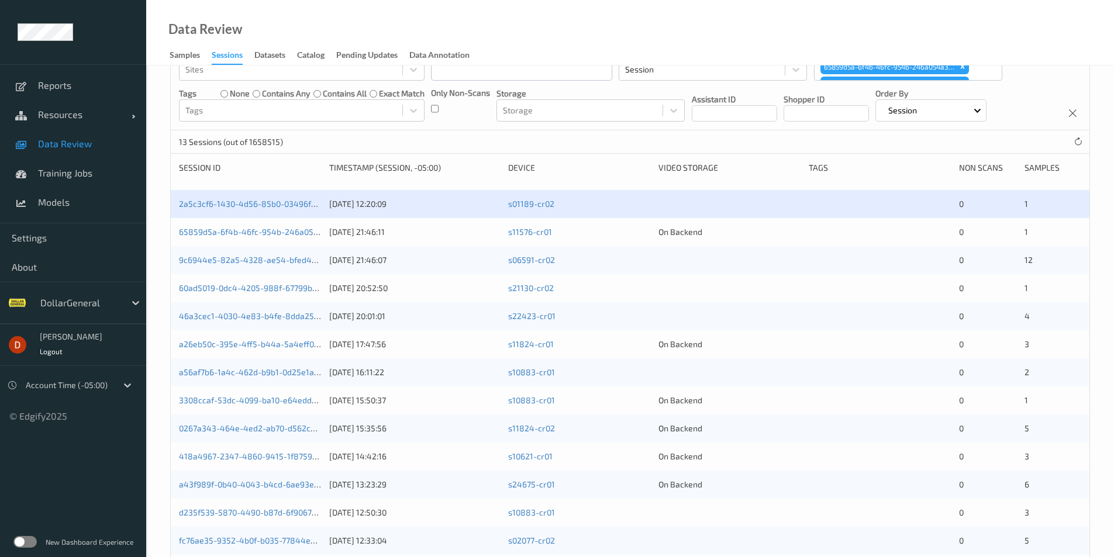
click at [230, 226] on div "65859d5a-6f4b-46fc-954b-246a054a3103" at bounding box center [250, 232] width 142 height 12
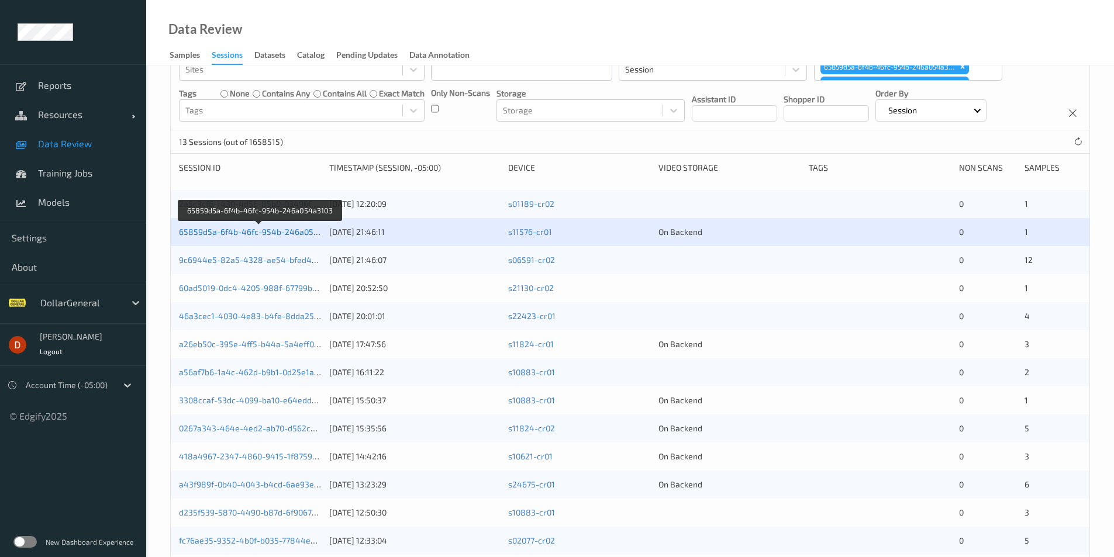
click at [241, 229] on link "65859d5a-6f4b-46fc-954b-246a054a3103" at bounding box center [260, 232] width 162 height 10
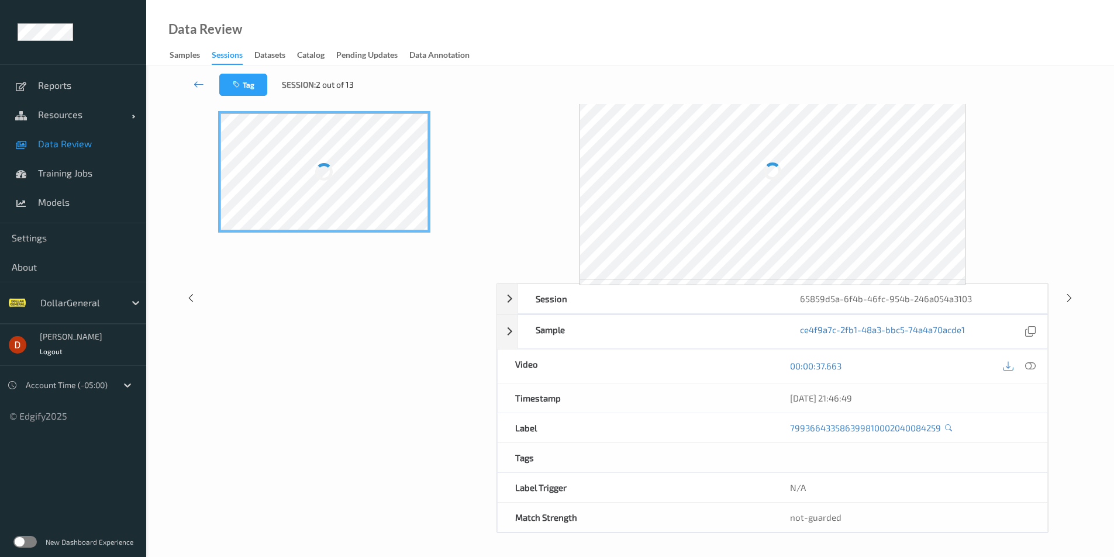
scroll to position [47, 0]
click at [201, 82] on icon at bounding box center [199, 84] width 11 height 12
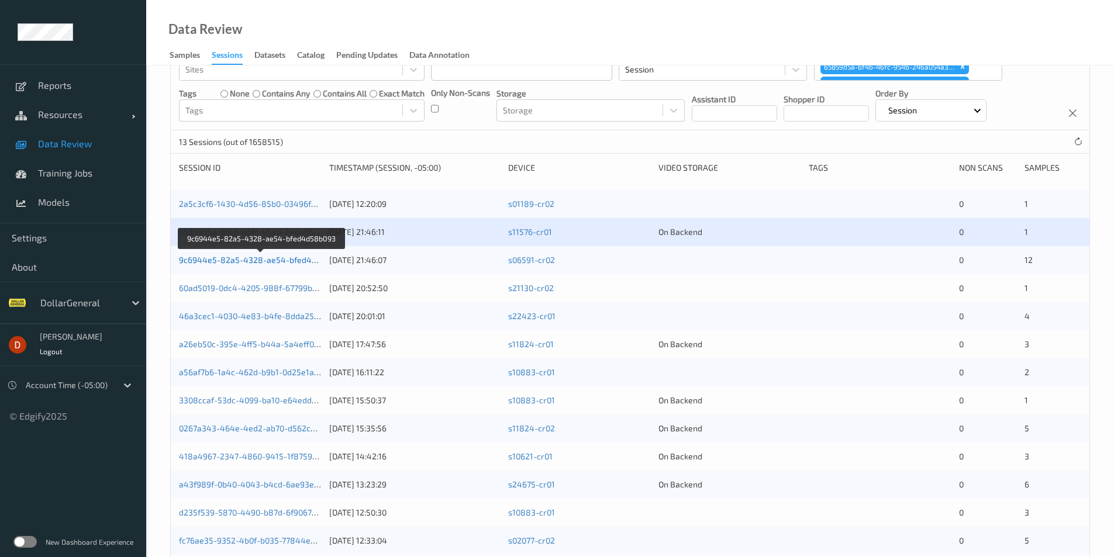
click at [275, 263] on link "9c6944e5-82a5-4328-ae54-bfed4d58b093" at bounding box center [262, 260] width 166 height 10
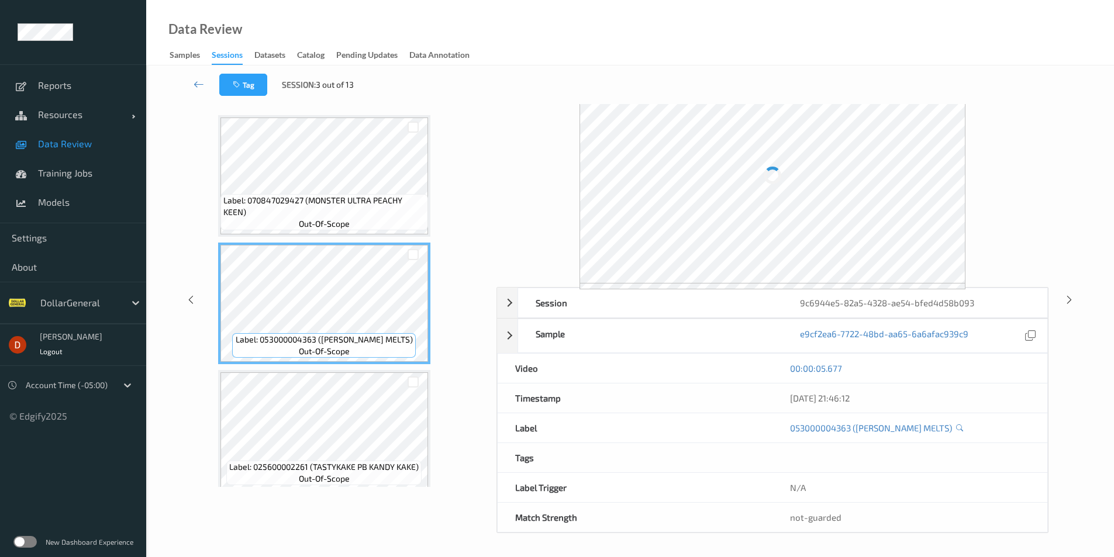
scroll to position [43, 0]
